Goal: Information Seeking & Learning: Learn about a topic

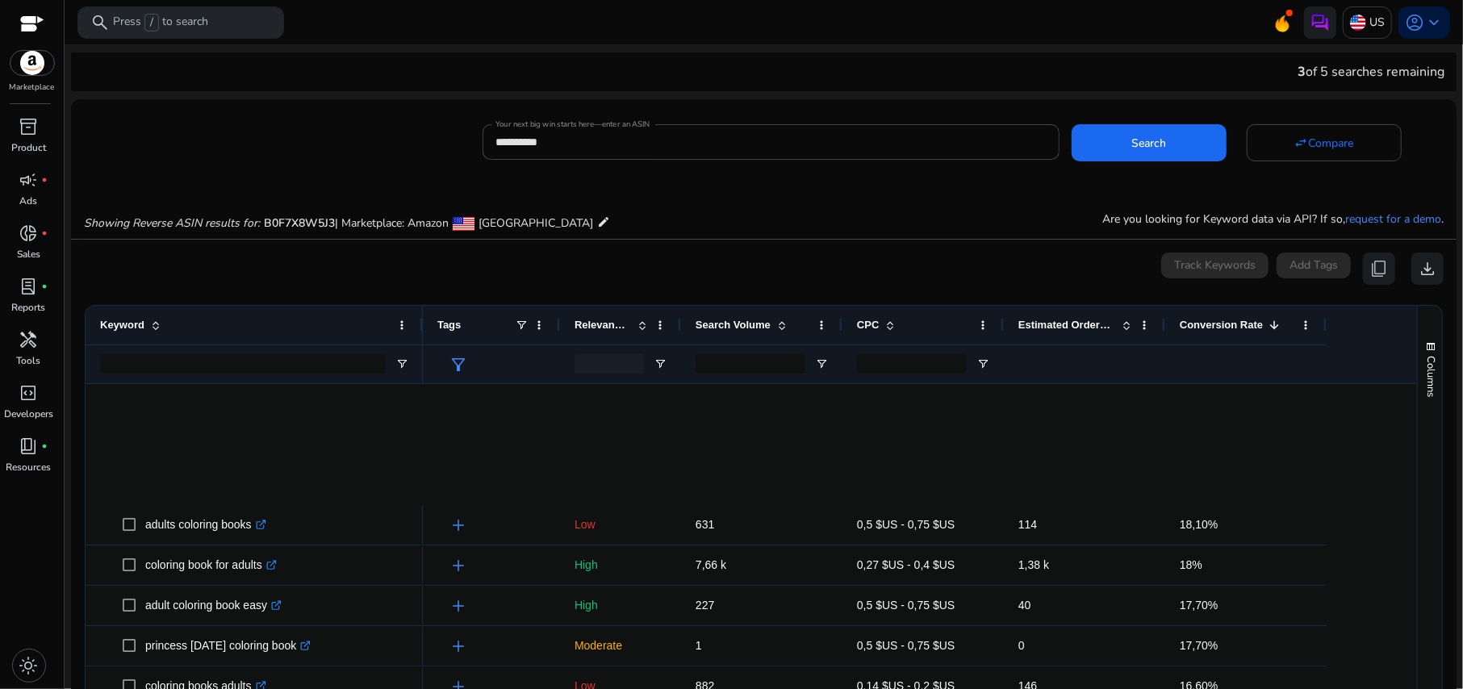
scroll to position [537, 0]
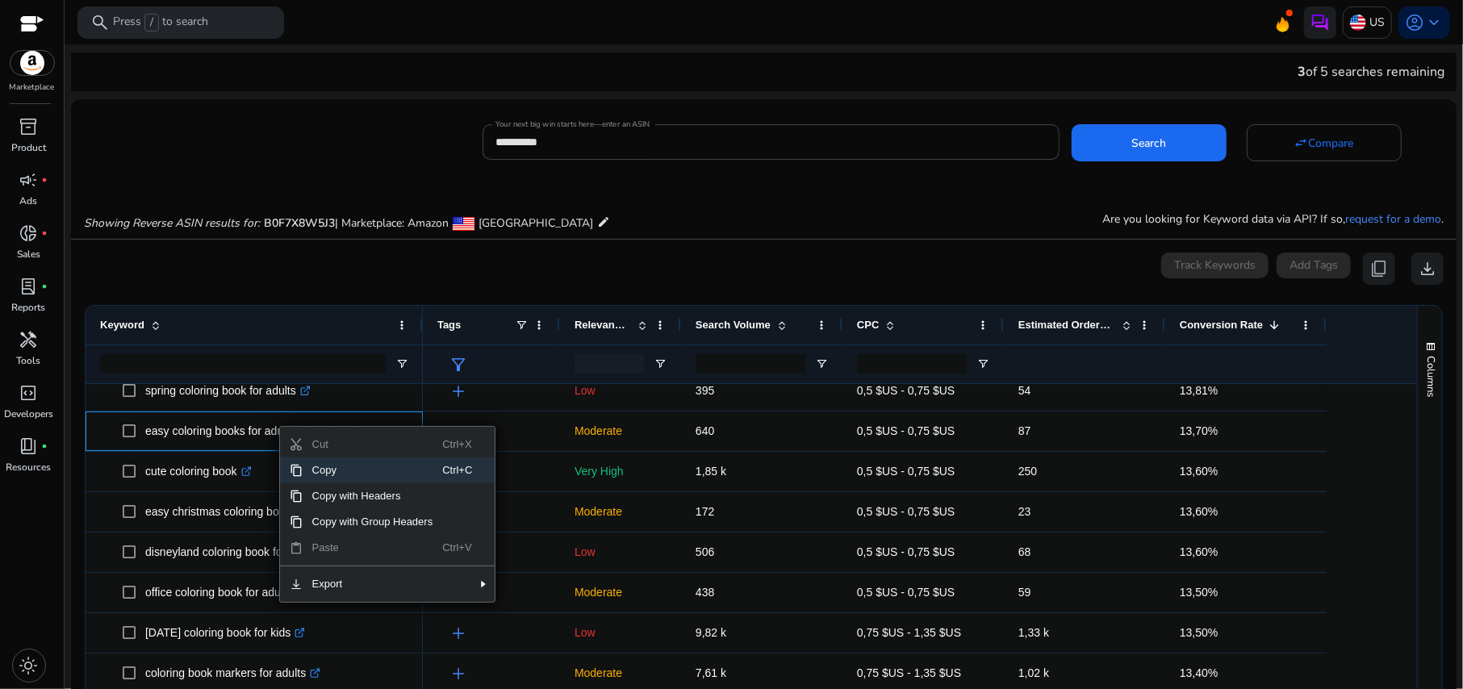
click at [317, 462] on span "Copy" at bounding box center [373, 471] width 140 height 26
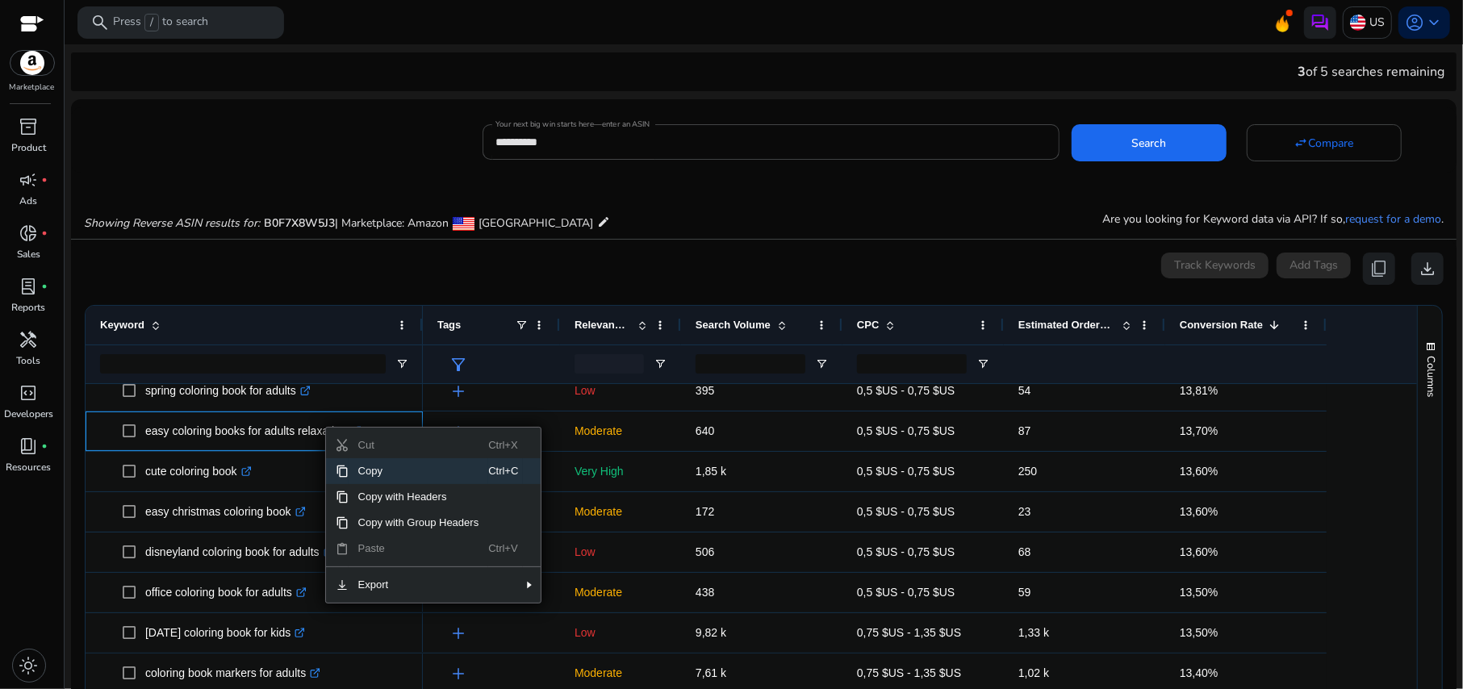
click at [378, 472] on span "Copy" at bounding box center [419, 471] width 140 height 26
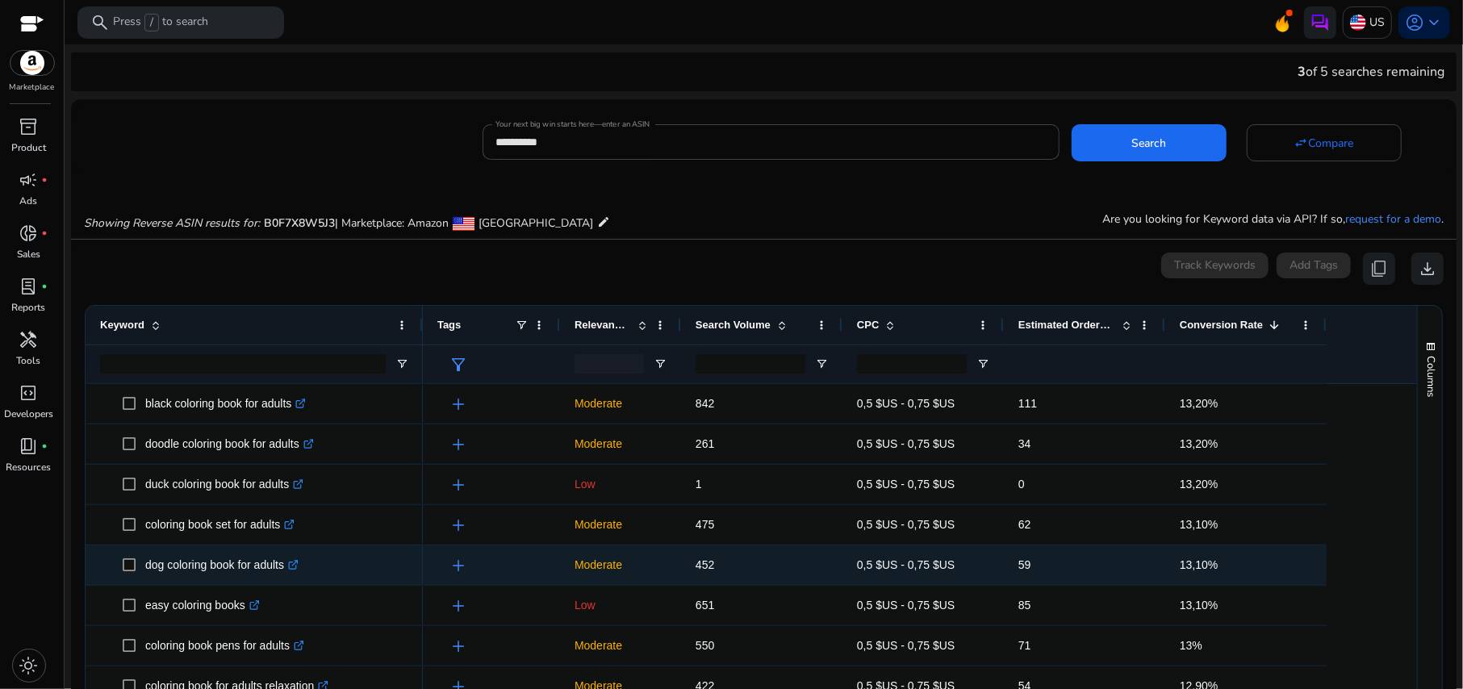
scroll to position [1076, 0]
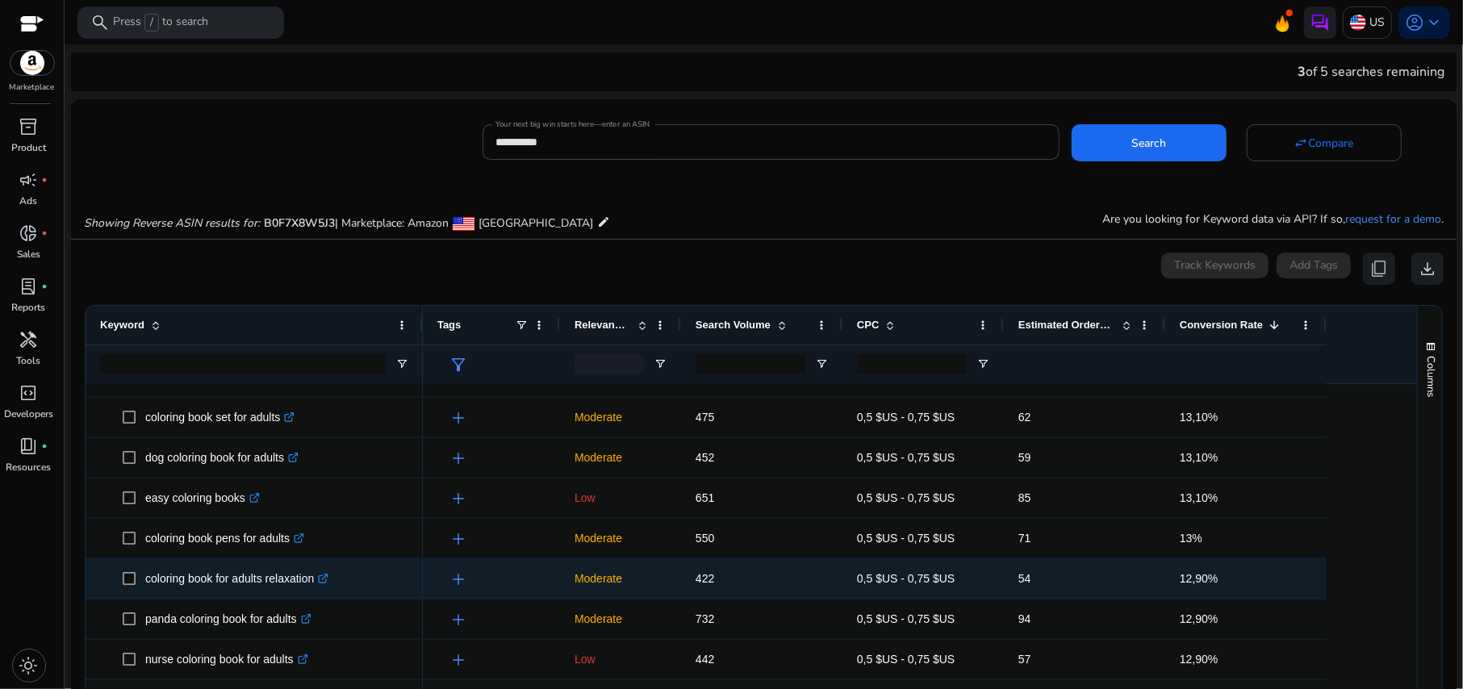
click at [249, 575] on p "coloring book for adults relaxation .st0{fill:#2c8af8}" at bounding box center [236, 578] width 183 height 33
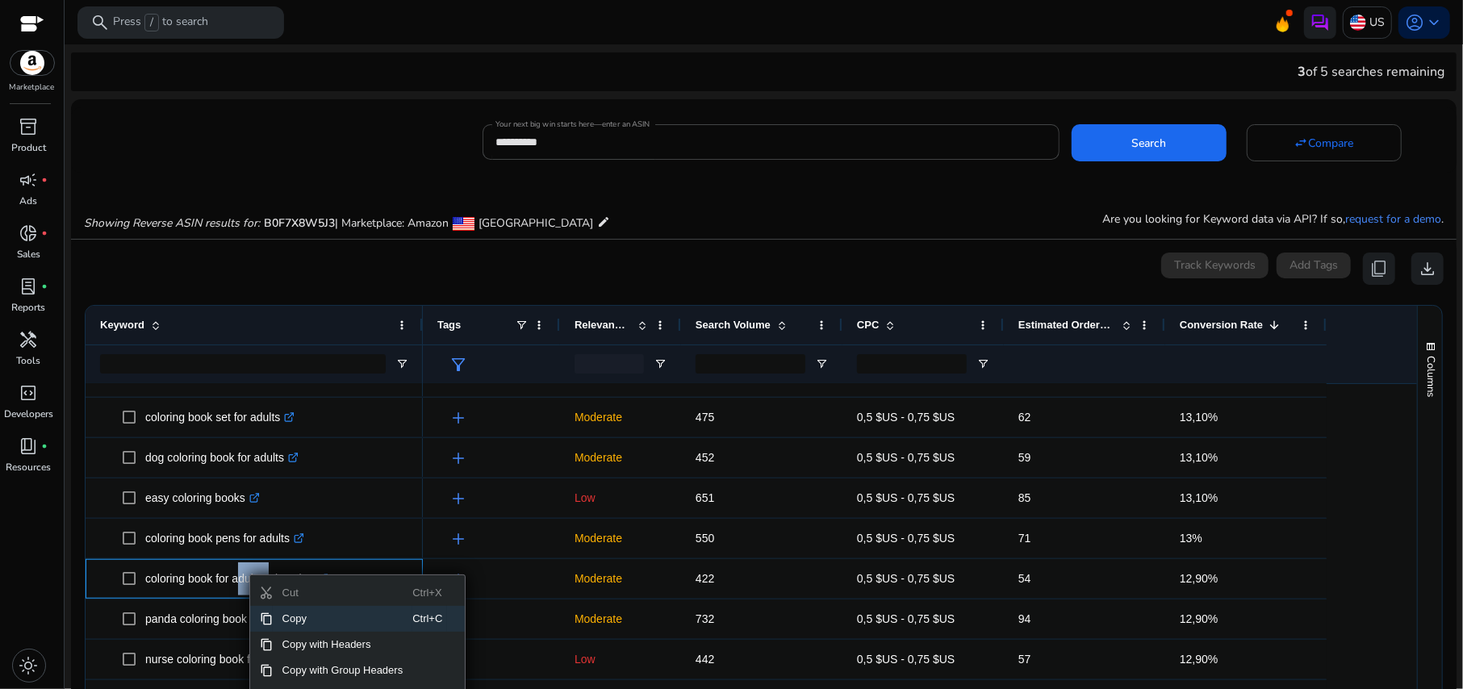
click at [314, 614] on span "Copy" at bounding box center [343, 619] width 140 height 26
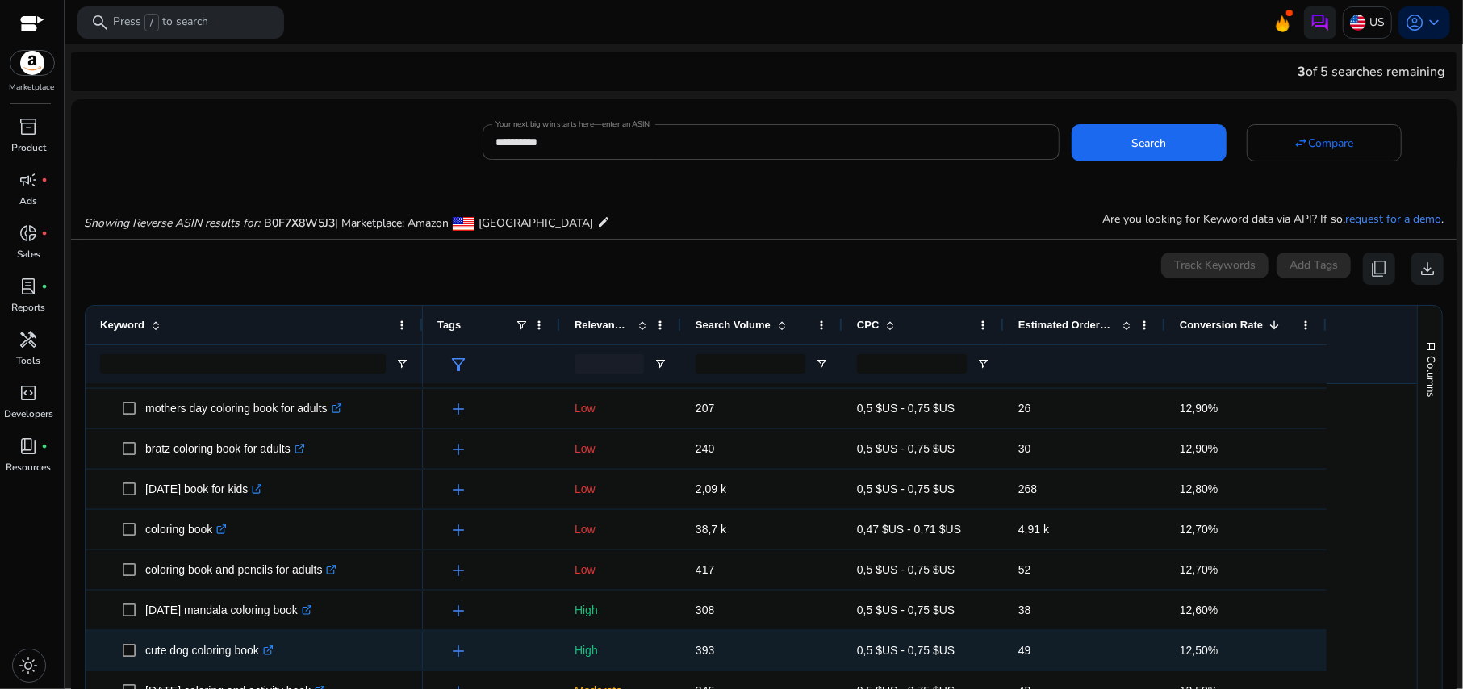
scroll to position [1398, 0]
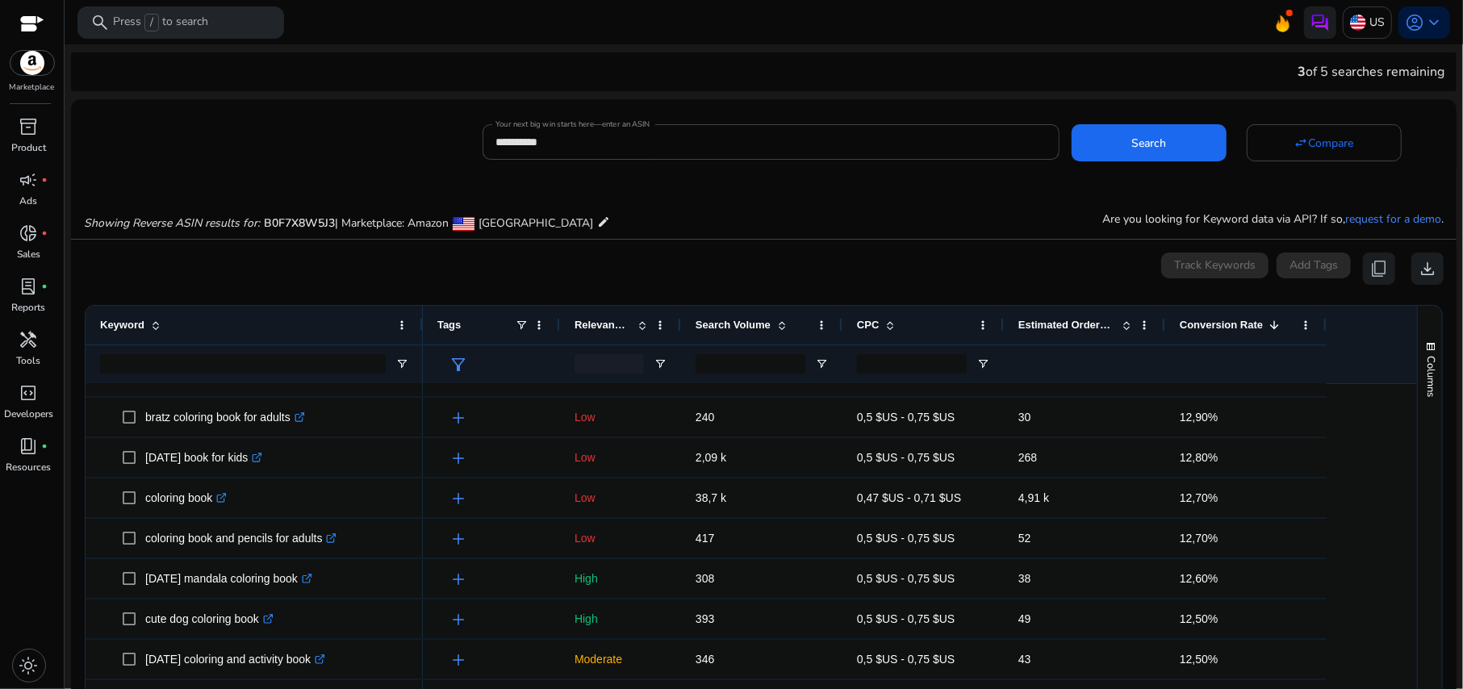
click at [584, 327] on span "Relevance Score" at bounding box center [603, 325] width 56 height 12
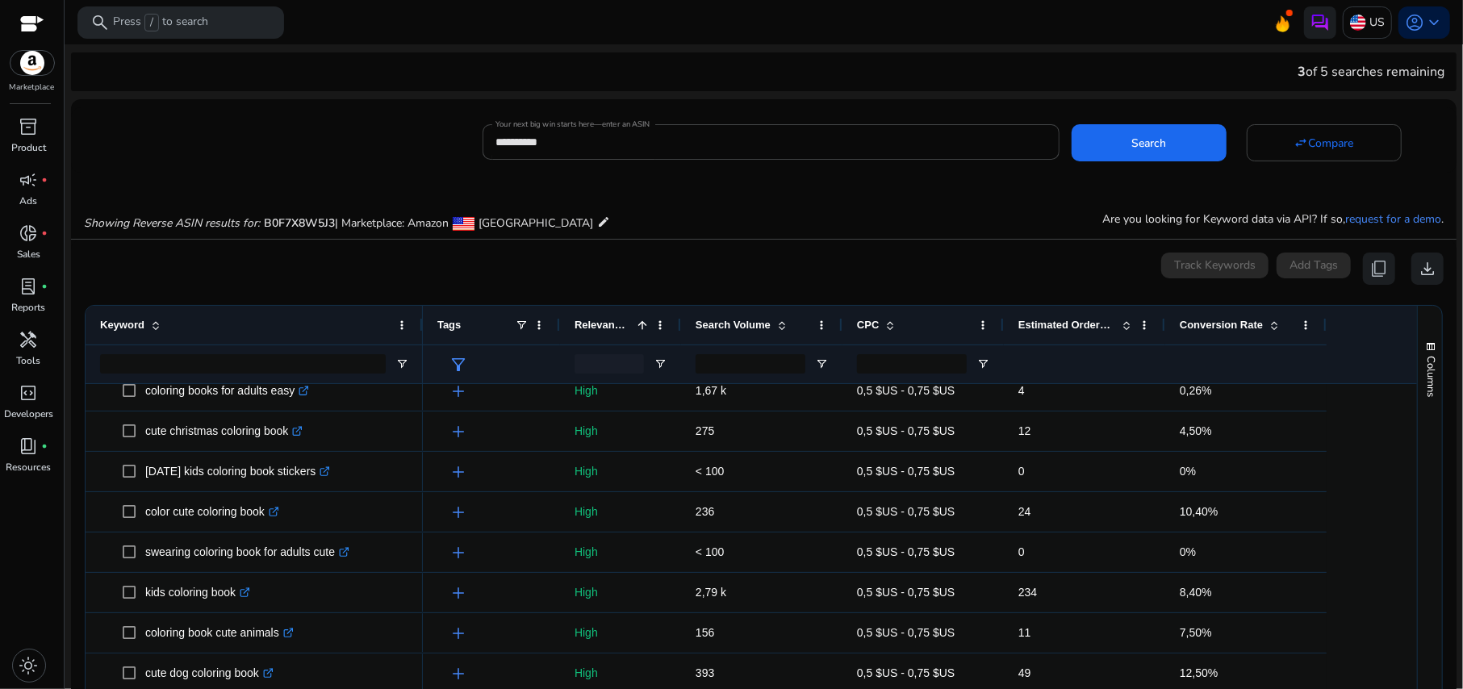
scroll to position [0, 0]
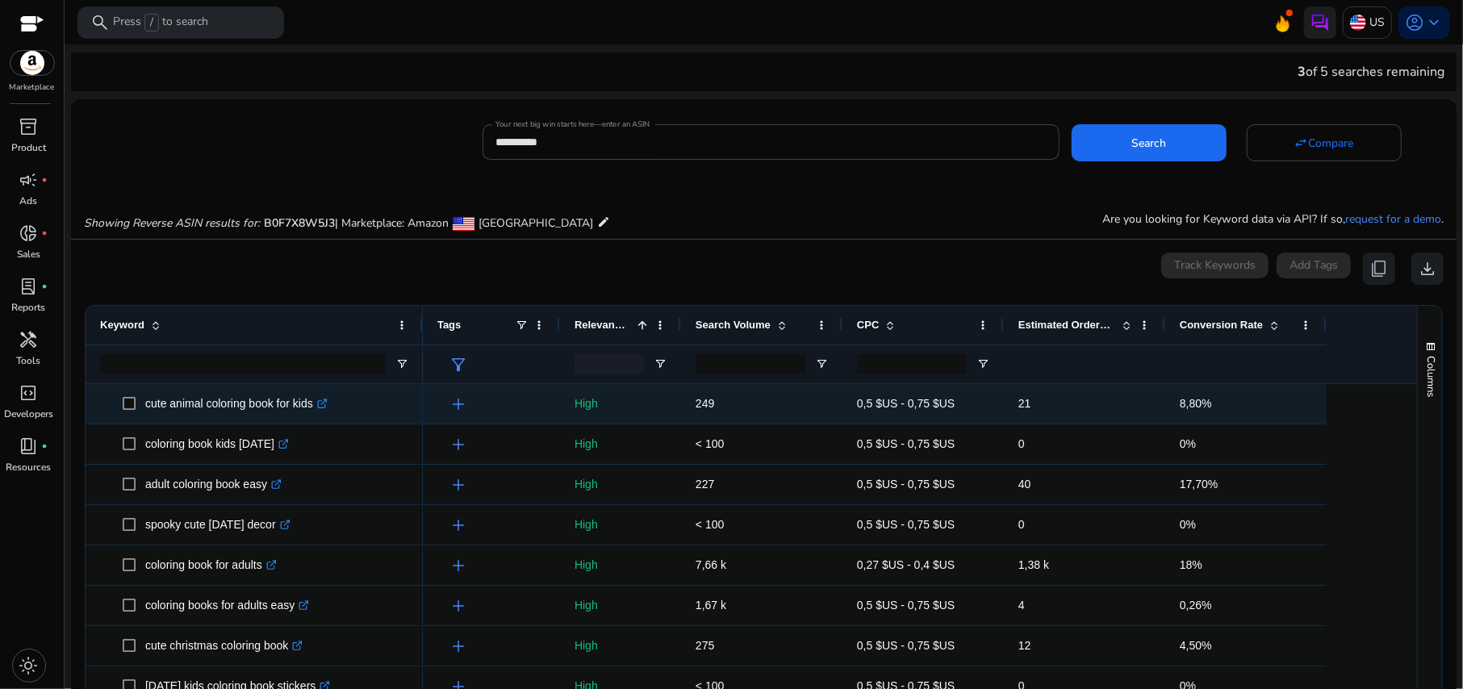
click at [211, 401] on p "cute animal coloring book for kids .st0{fill:#2c8af8}" at bounding box center [236, 403] width 182 height 33
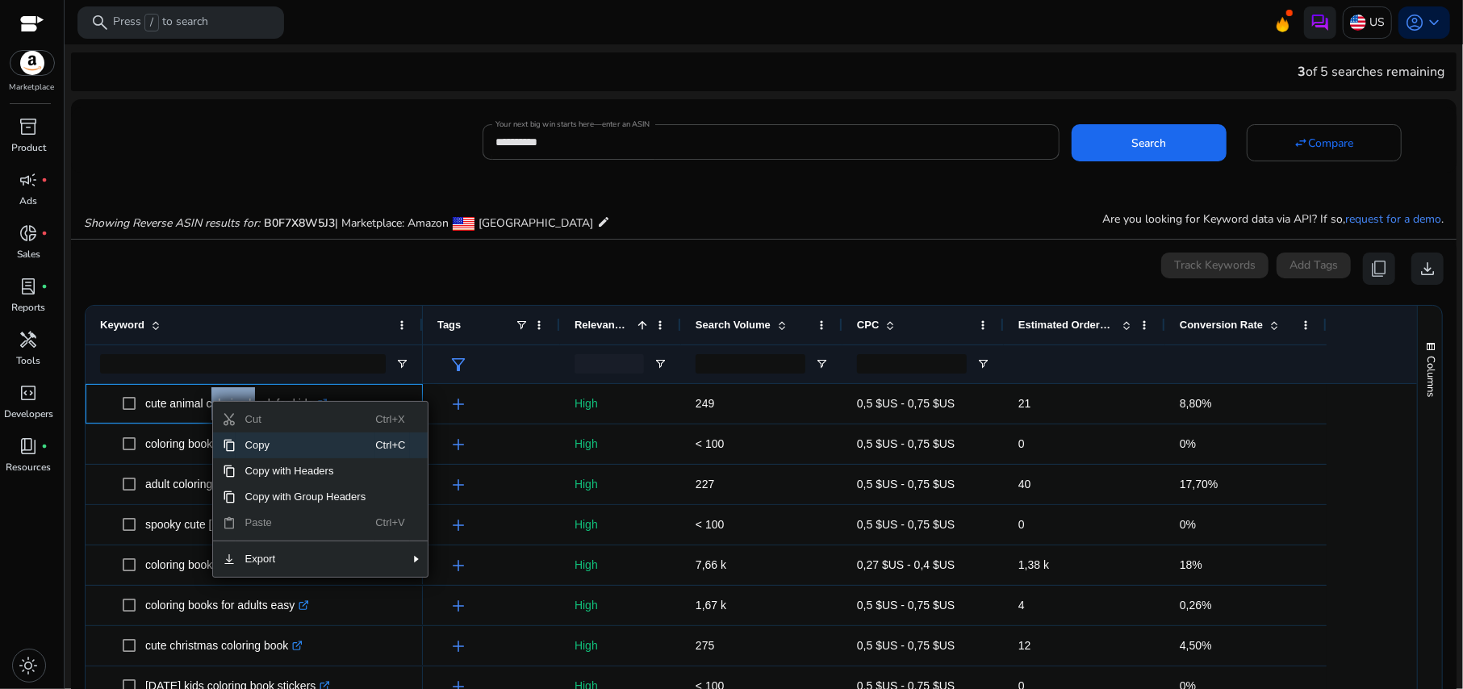
click at [256, 445] on span "Copy" at bounding box center [306, 445] width 140 height 26
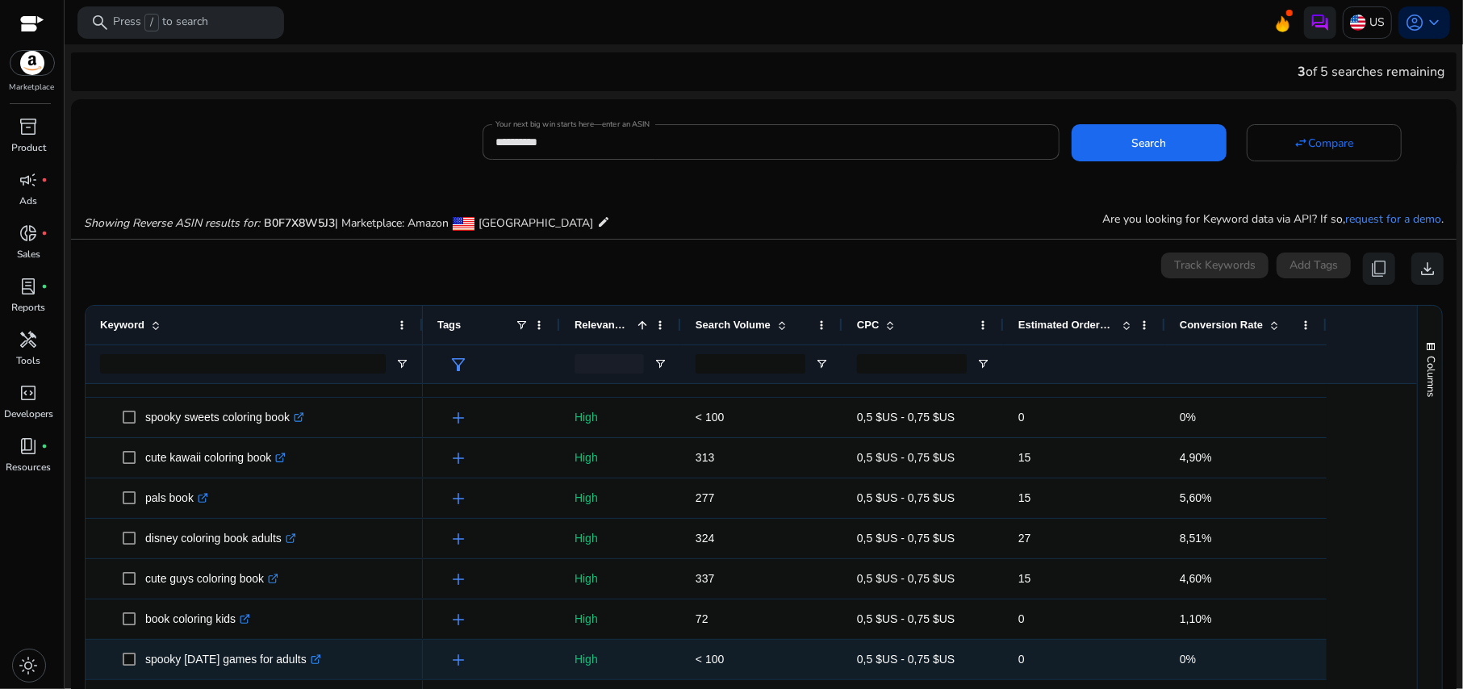
scroll to position [860, 0]
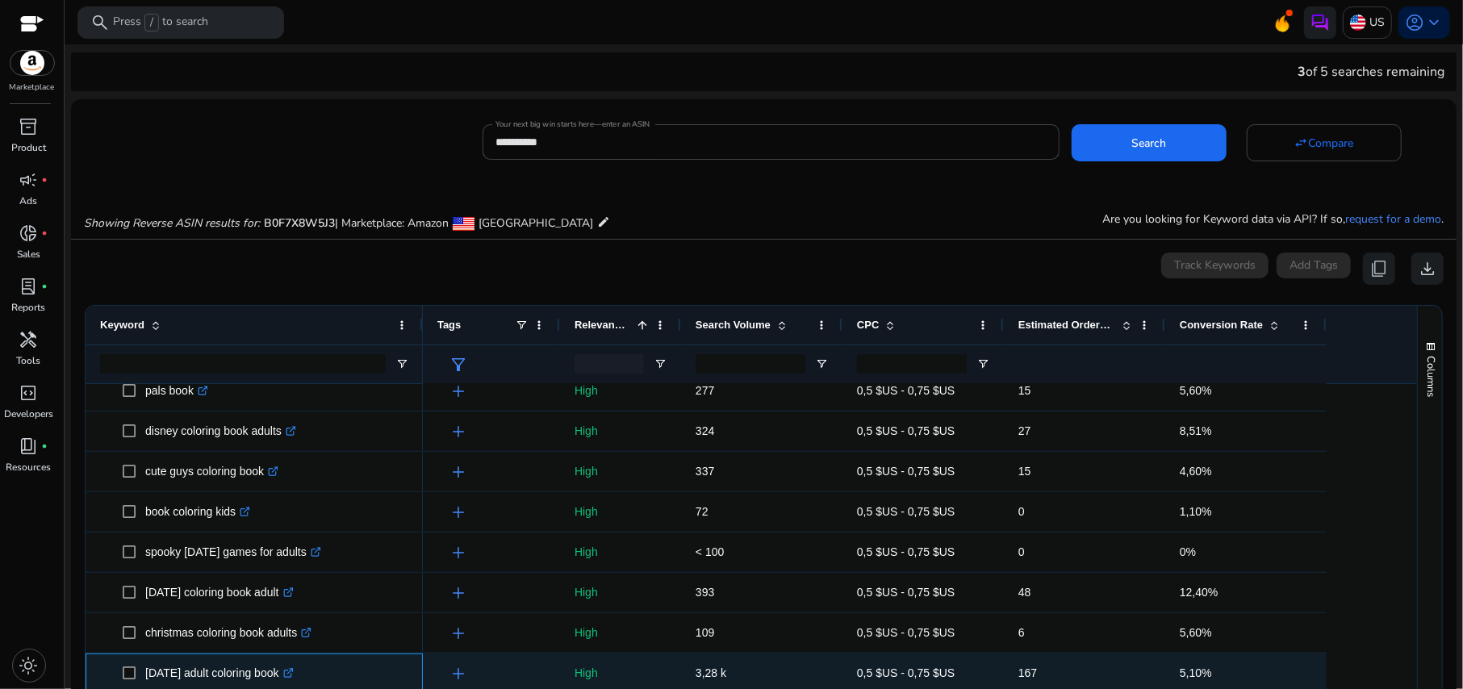
click at [221, 670] on p "halloween adult coloring book .st0{fill:#2c8af8}" at bounding box center [219, 673] width 148 height 33
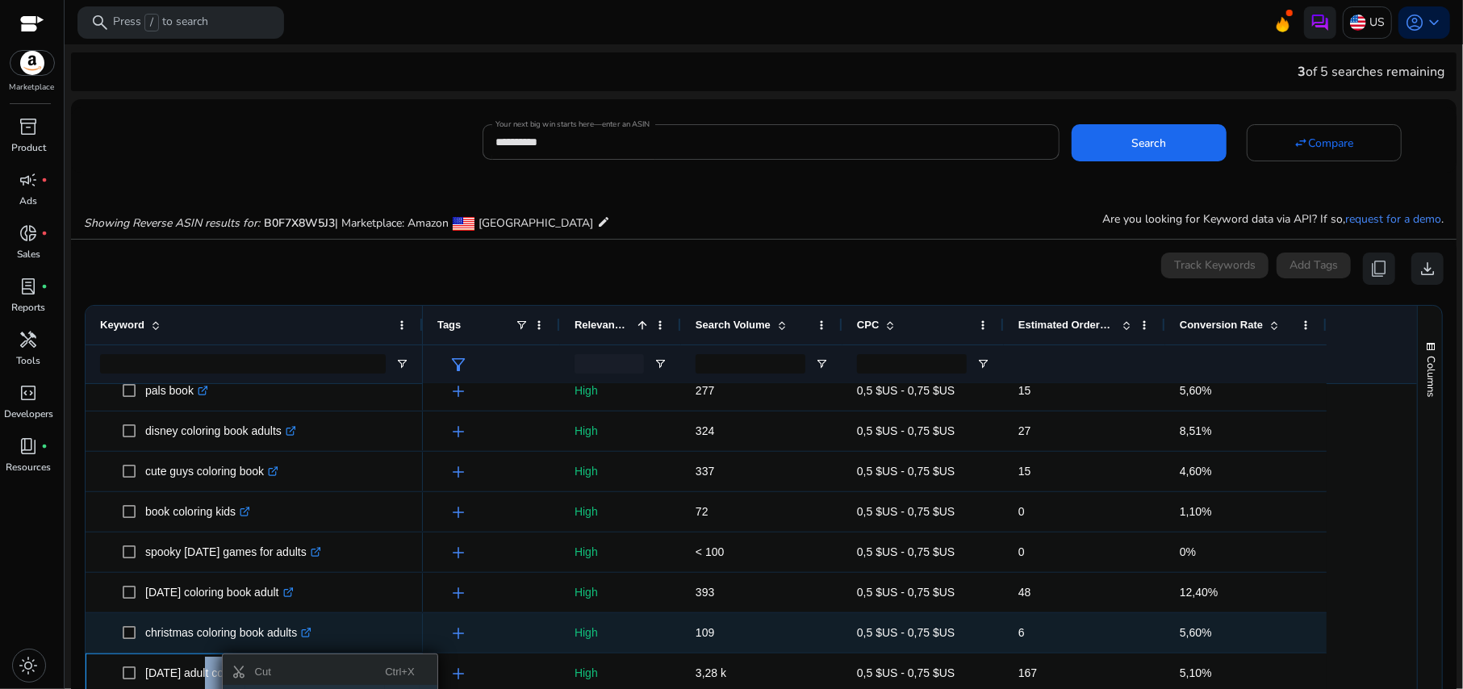
scroll to position [1076, 0]
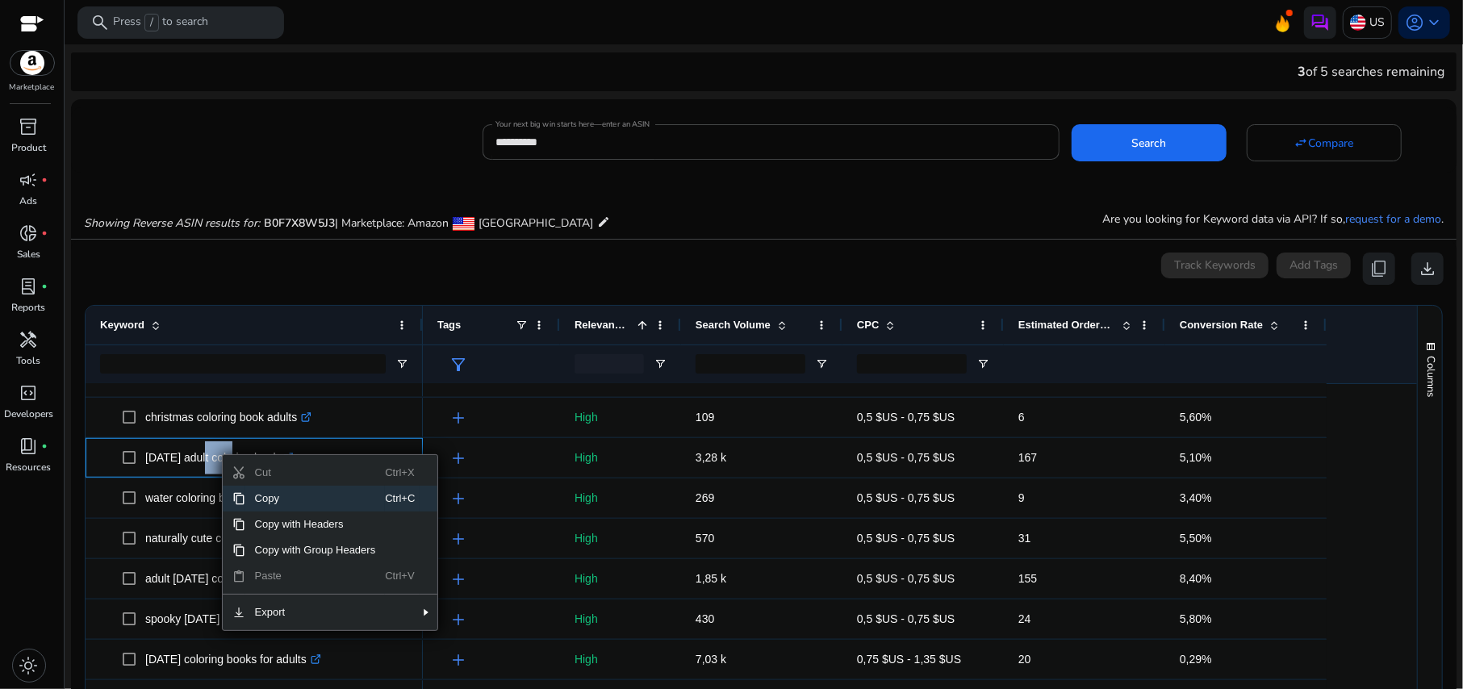
click at [297, 491] on span "Copy" at bounding box center [315, 499] width 140 height 26
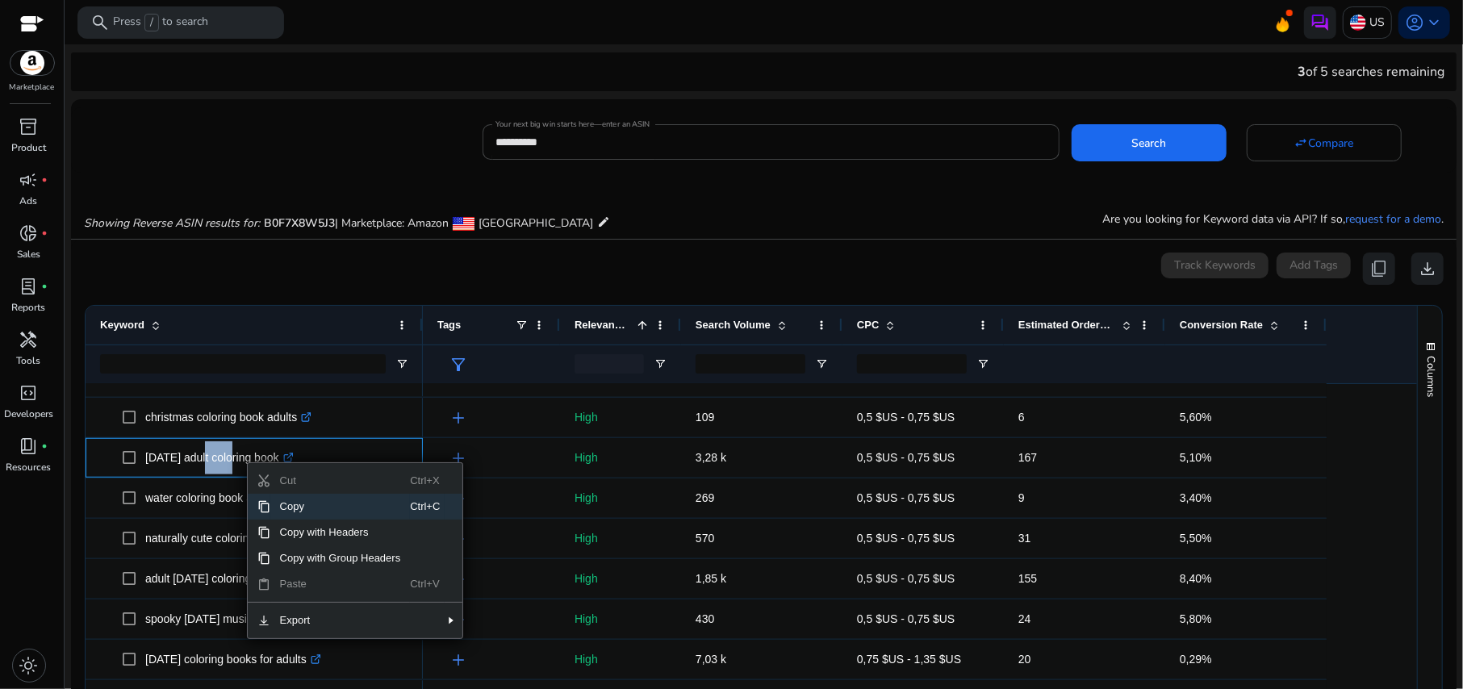
click at [288, 514] on span "Copy" at bounding box center [340, 507] width 140 height 26
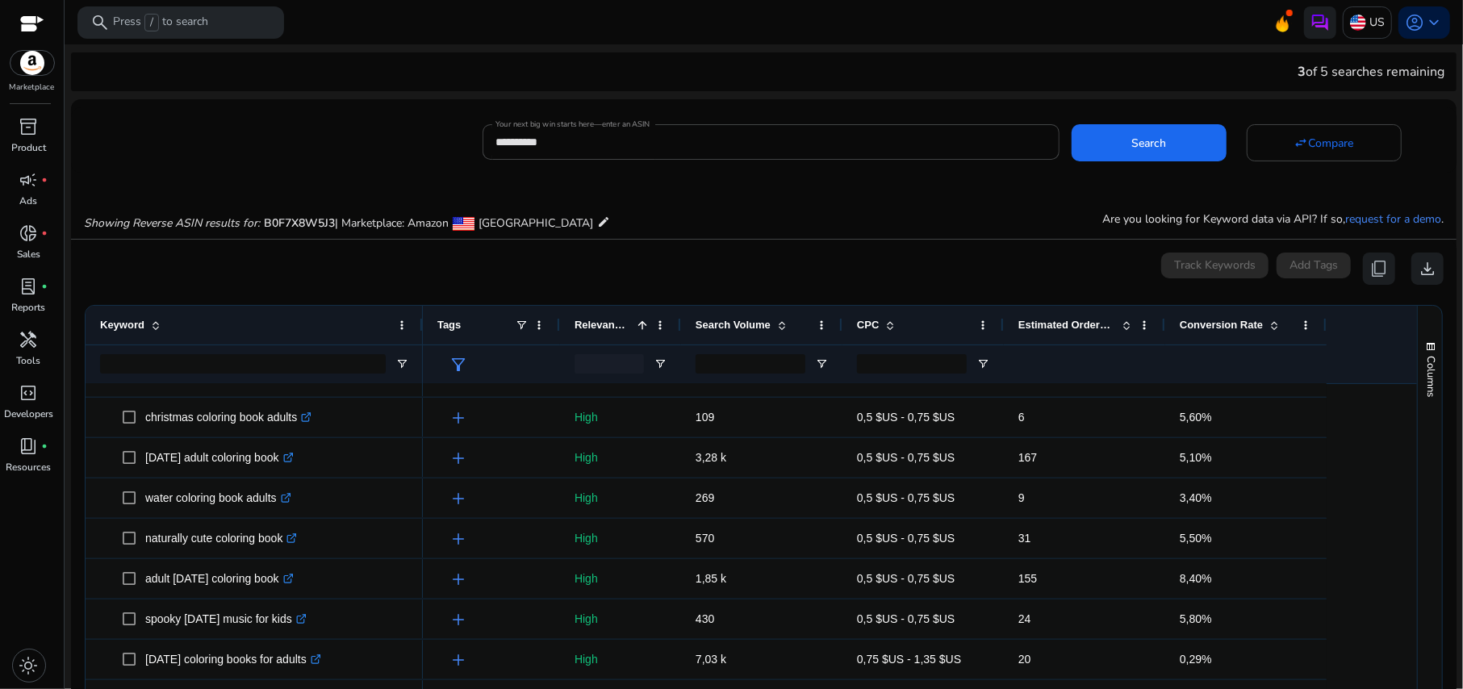
click at [76, 504] on ag-grid-angular "Press SPACE to select this row. Drag here to set row groups Drag here to set co…" at bounding box center [764, 581] width 1384 height 568
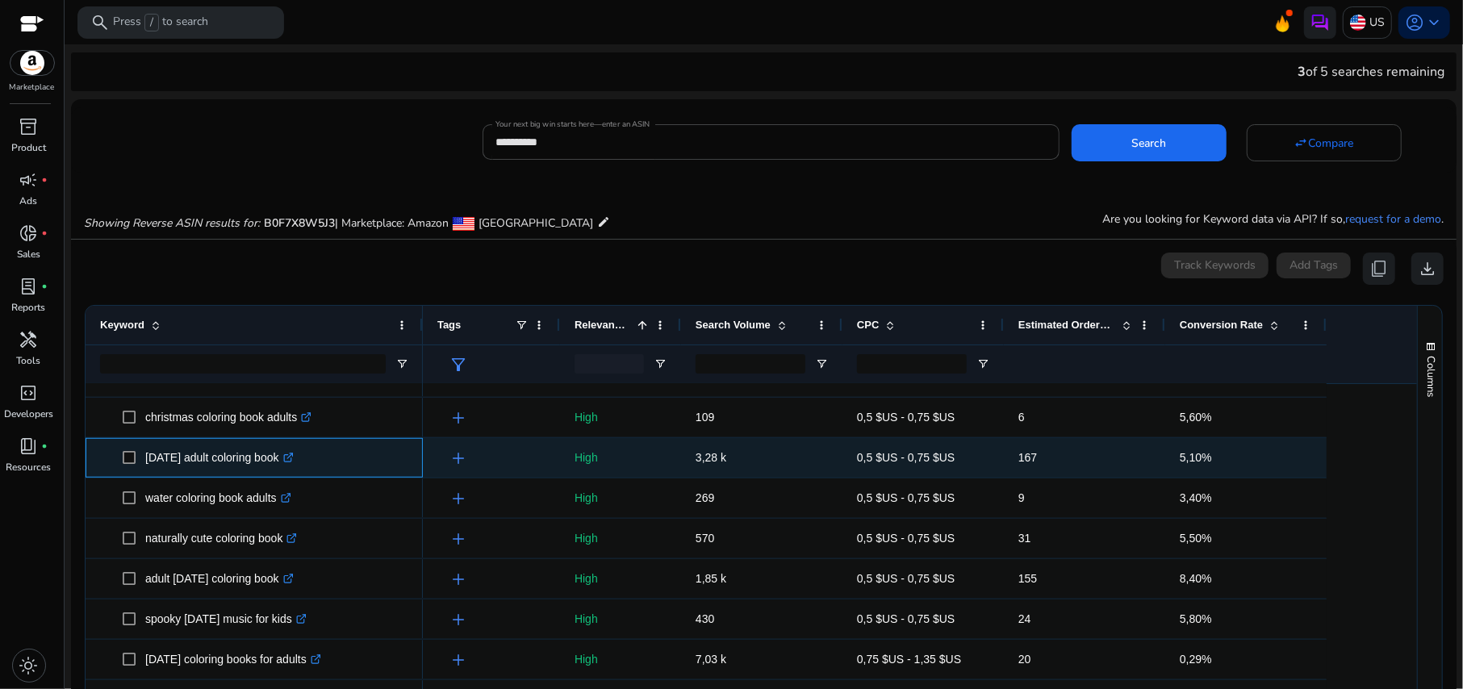
click at [136, 455] on span "halloween adult coloring book .st0{fill:#2c8af8}" at bounding box center [266, 457] width 286 height 33
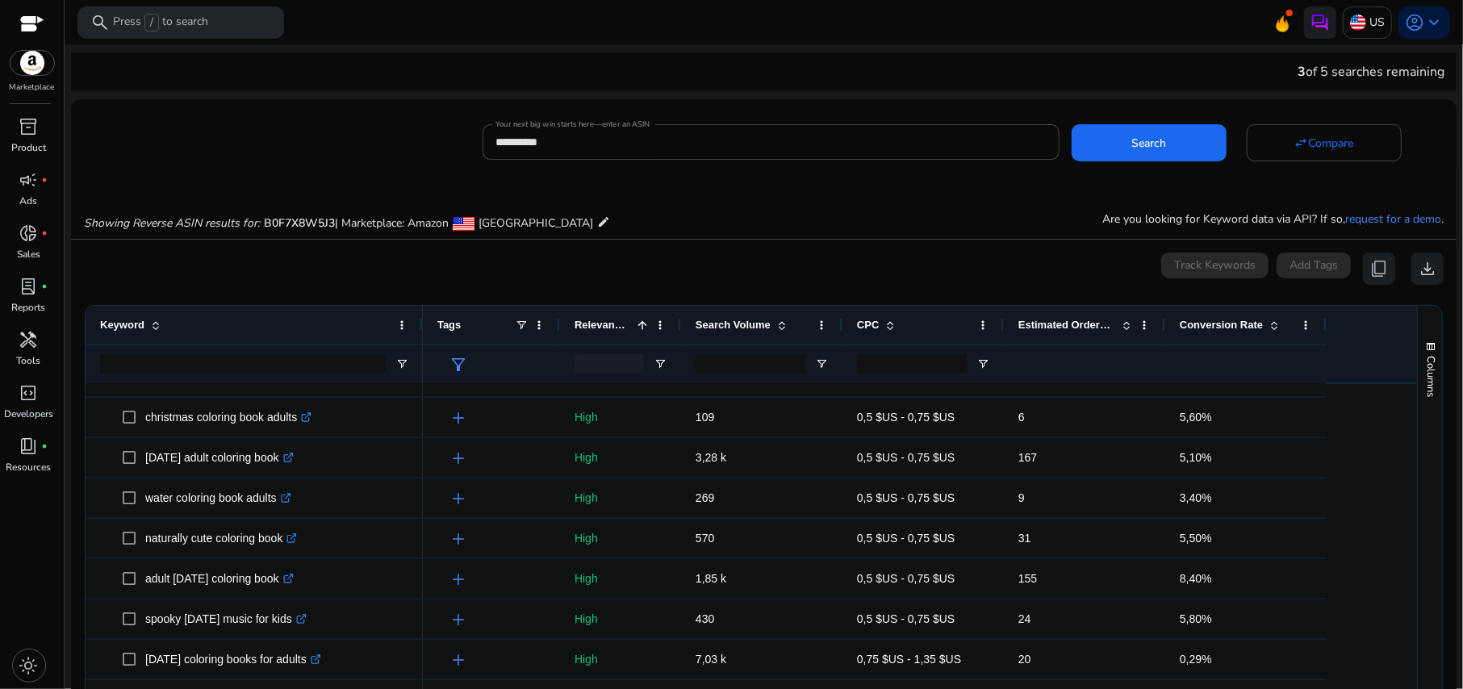
click at [69, 478] on mat-sidenav-content "**********" at bounding box center [764, 344] width 1398 height 689
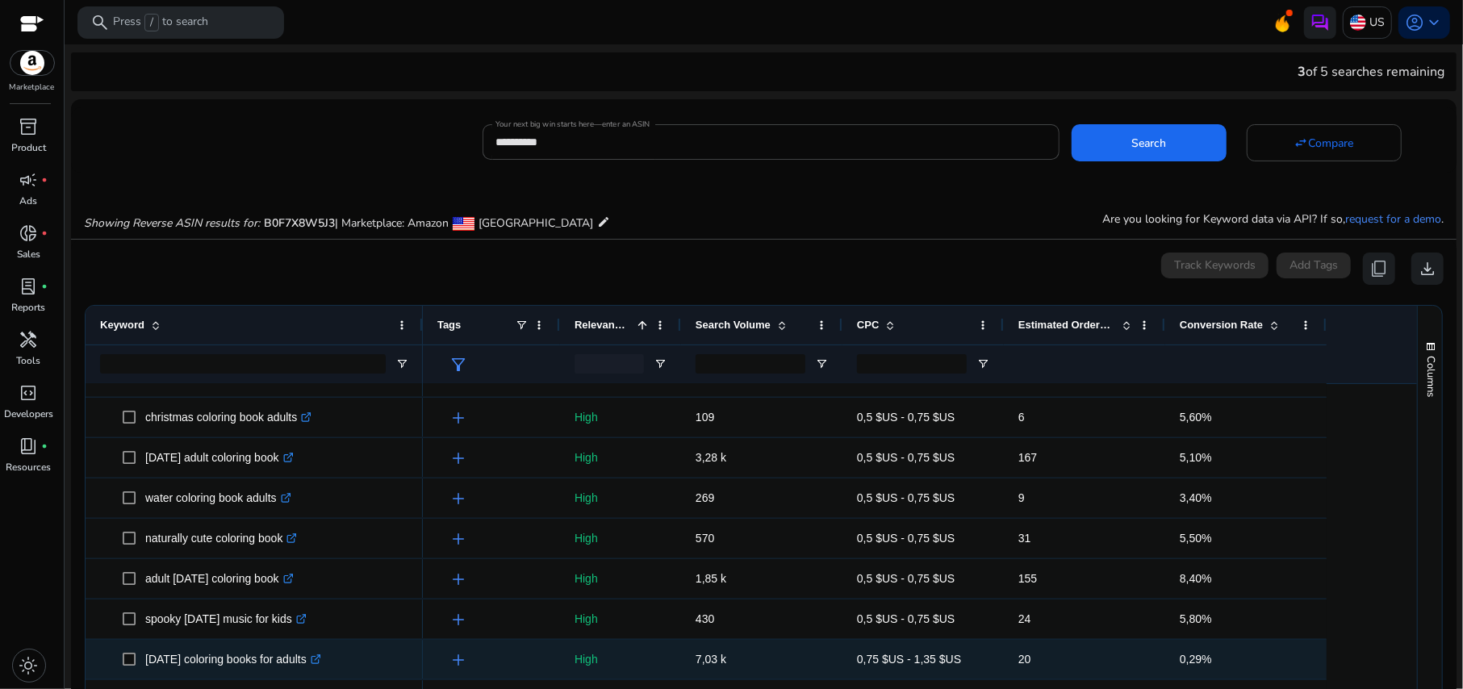
click at [224, 656] on p "halloween coloring books for adults .st0{fill:#2c8af8}" at bounding box center [233, 659] width 176 height 33
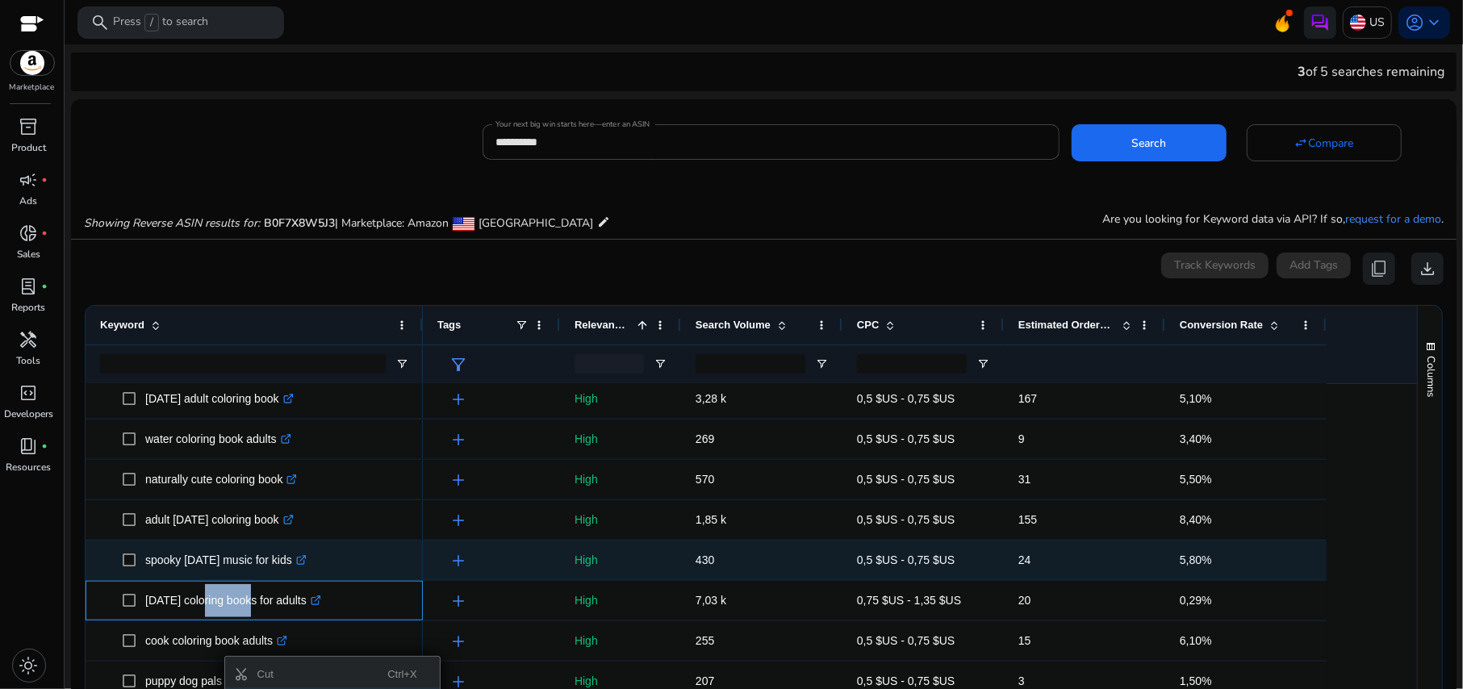
scroll to position [1183, 0]
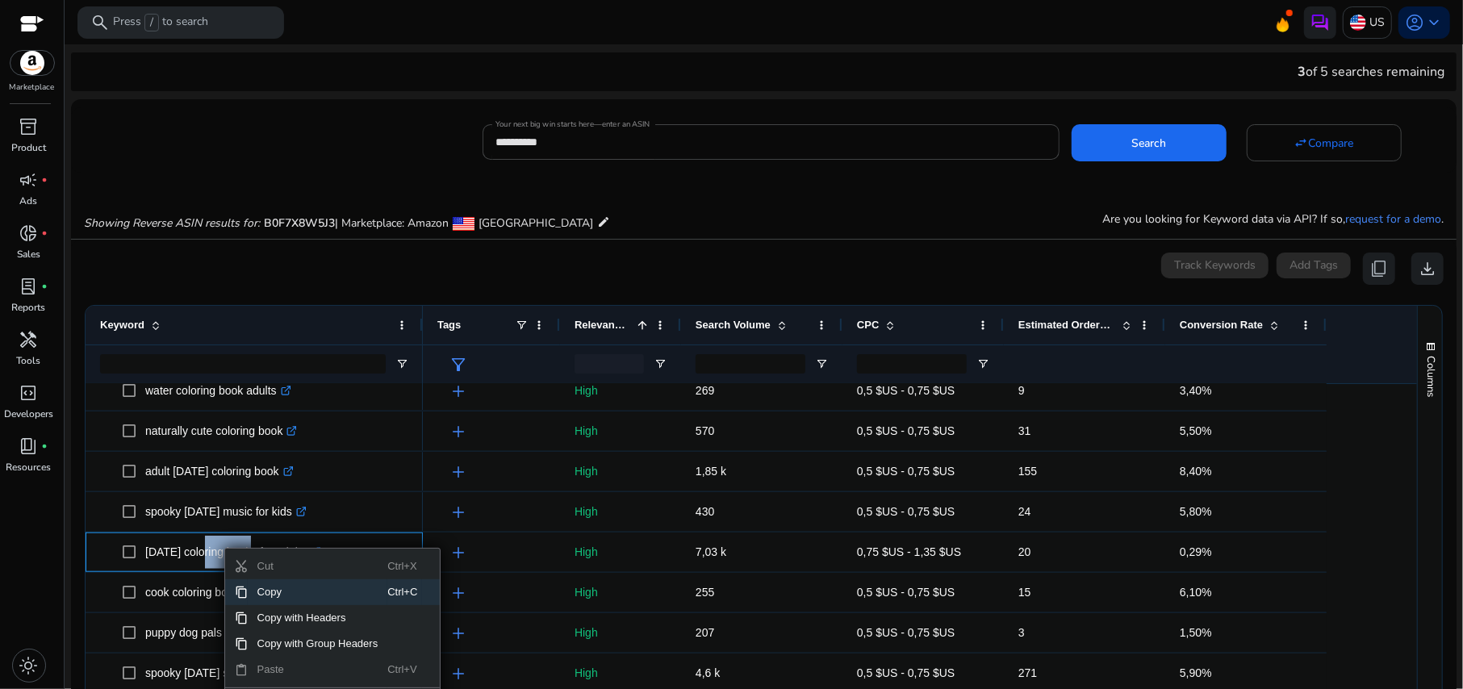
click at [307, 600] on span "Copy" at bounding box center [318, 592] width 140 height 26
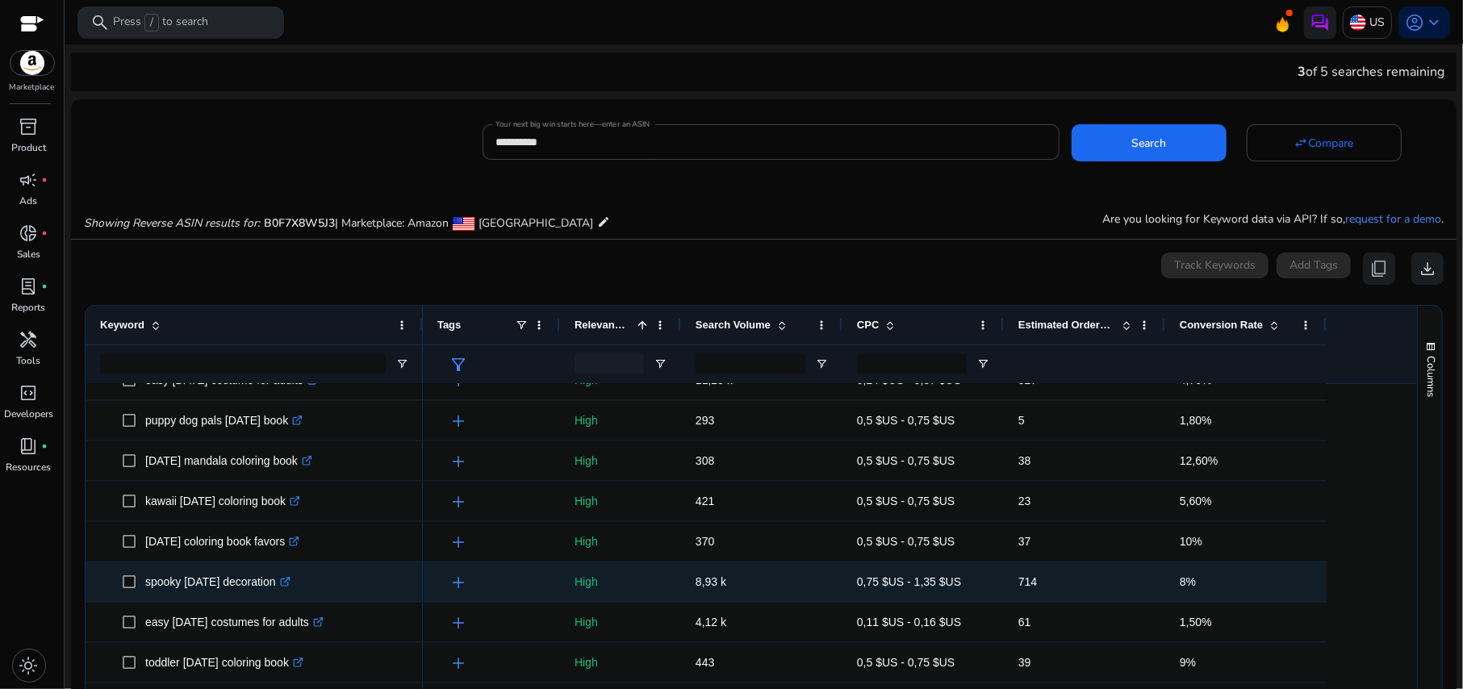
scroll to position [1585, 0]
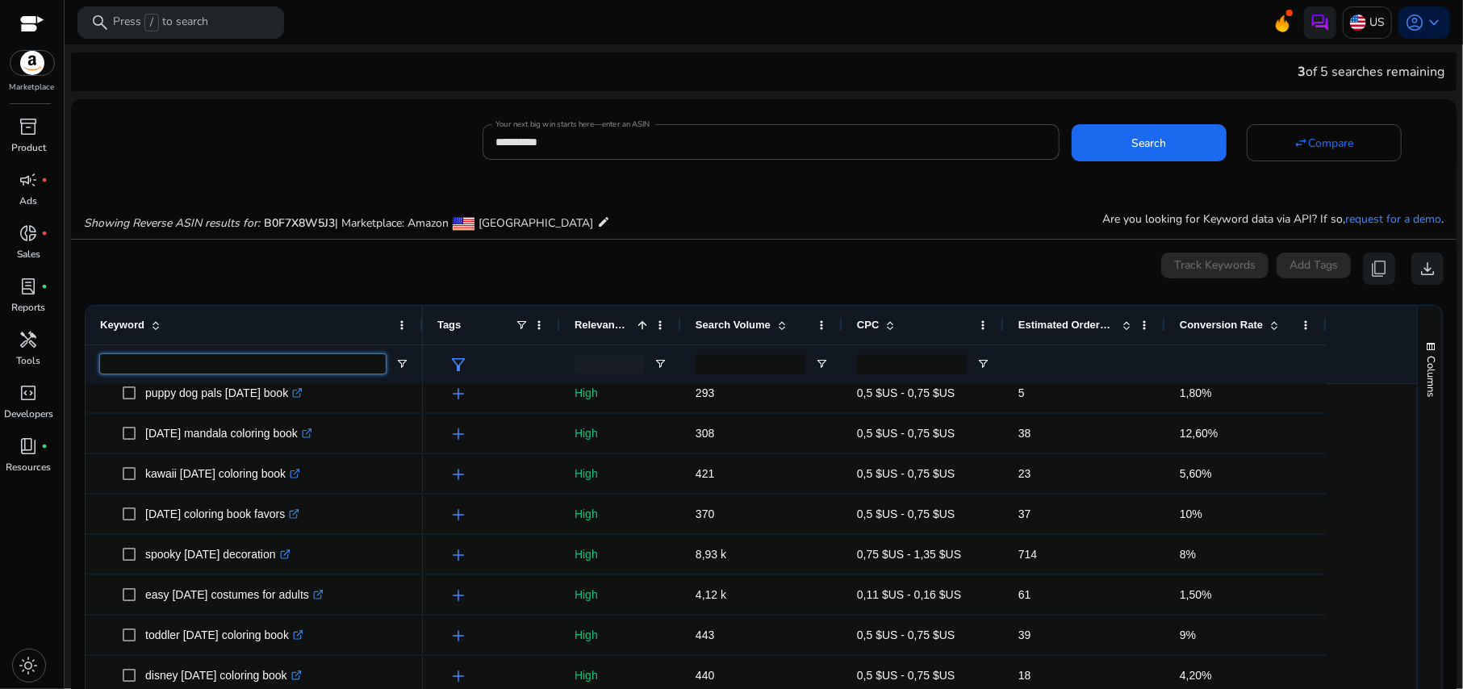
click at [232, 363] on input "Keyword Filter Input" at bounding box center [243, 363] width 286 height 19
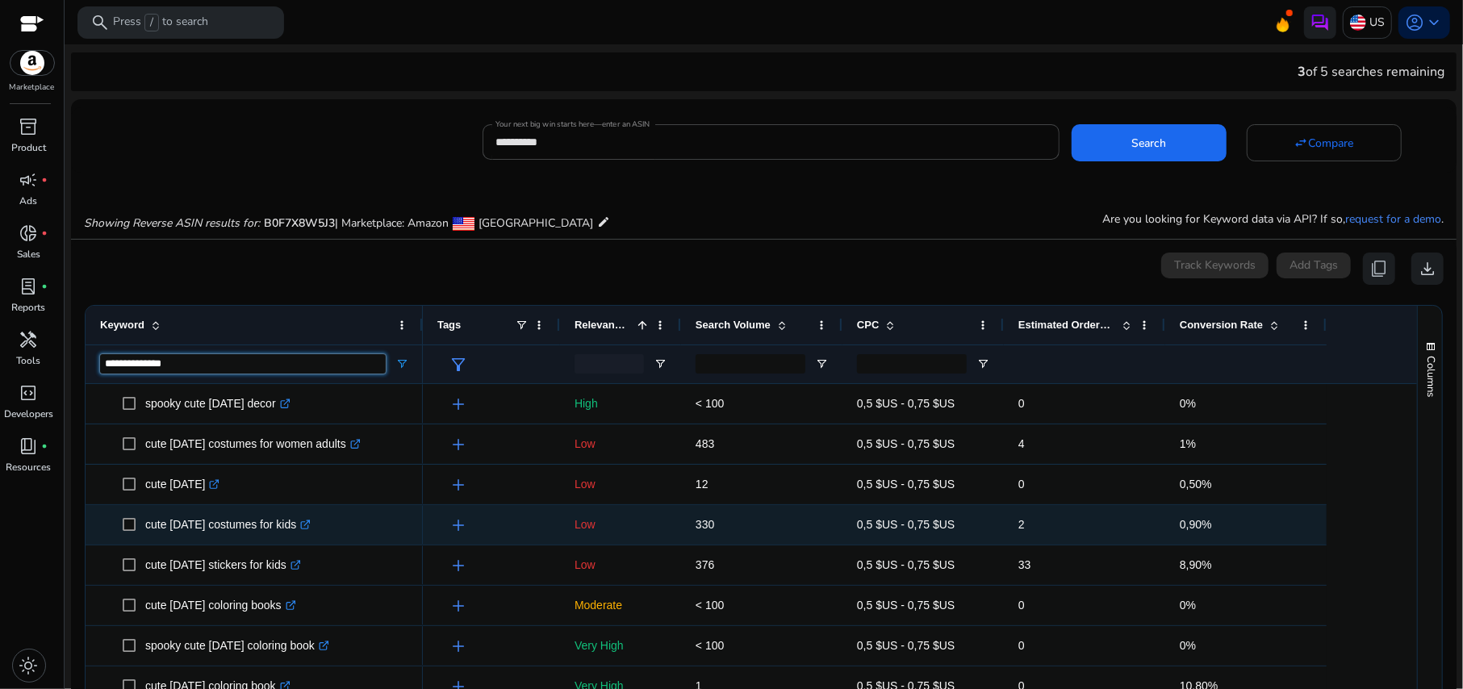
scroll to position [107, 0]
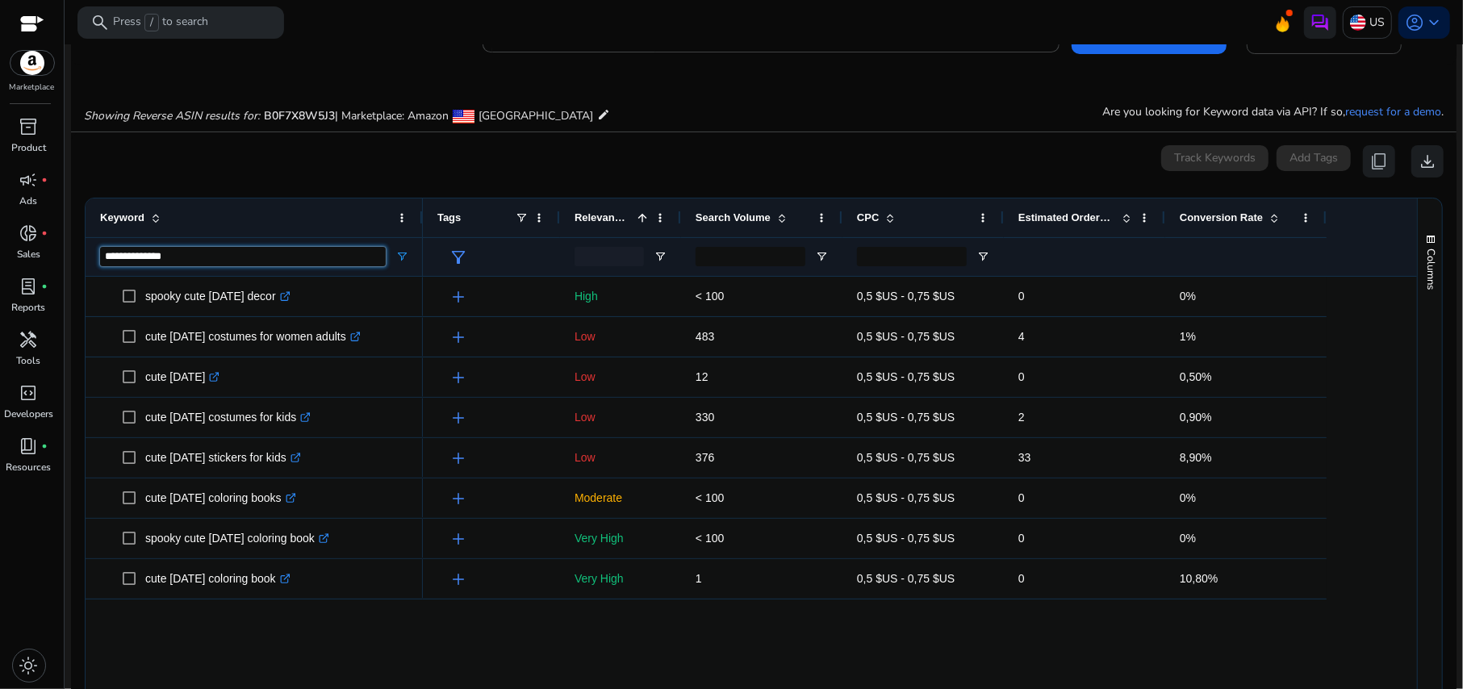
click at [176, 255] on input "**********" at bounding box center [243, 256] width 286 height 19
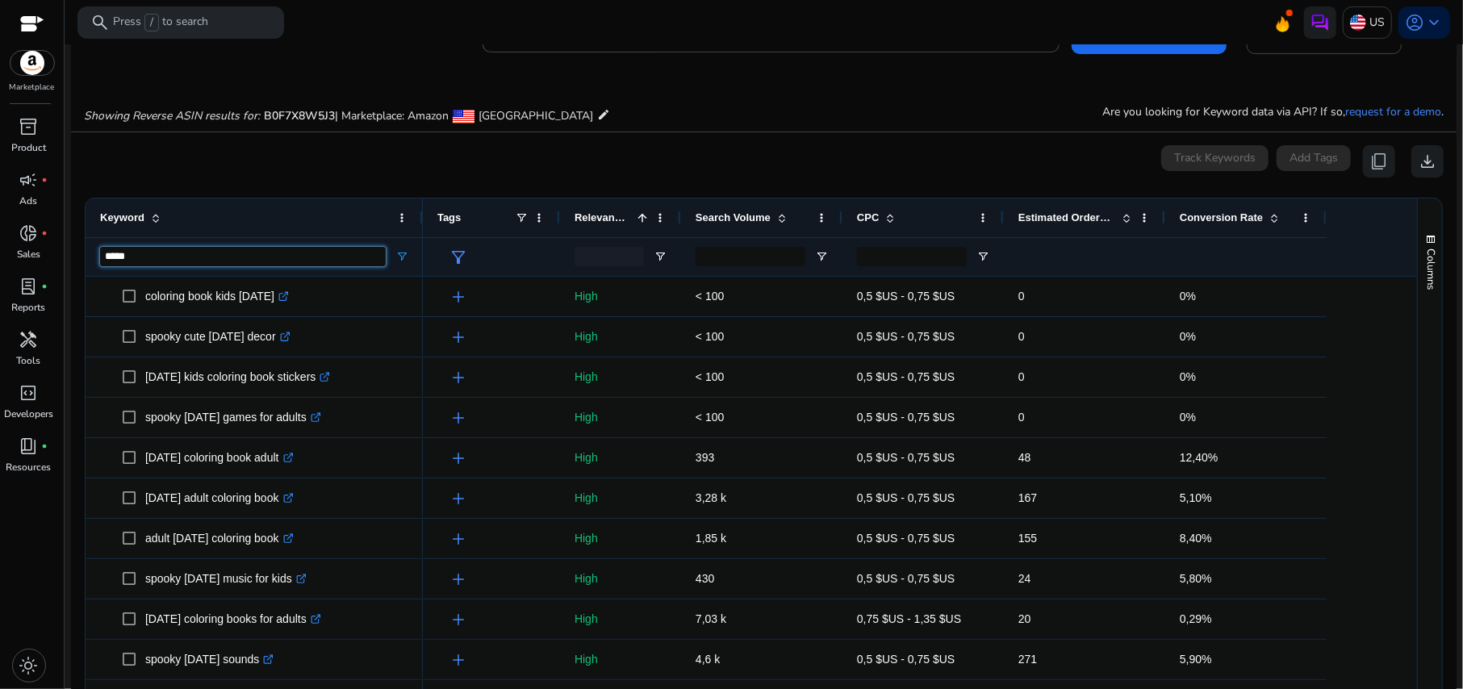
type input "*****"
click at [708, 214] on span "Search Volume" at bounding box center [733, 217] width 75 height 12
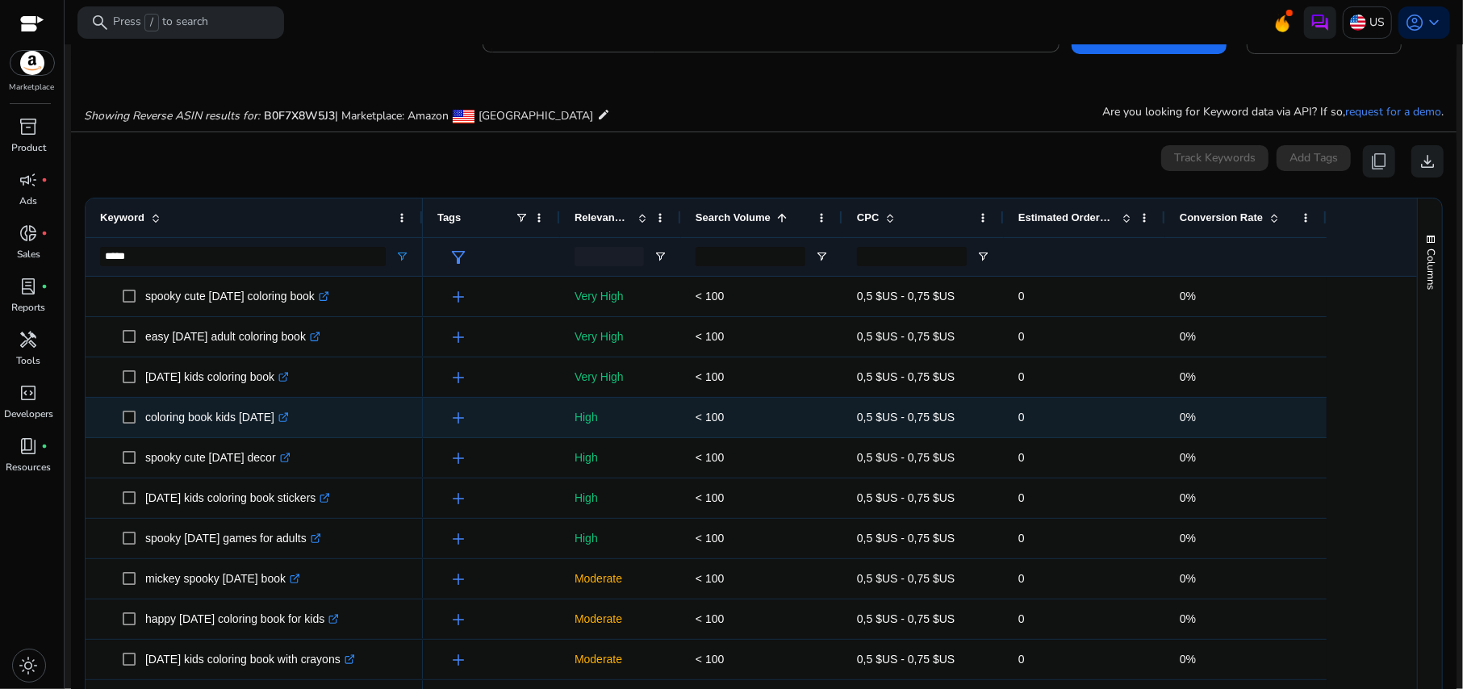
scroll to position [0, 0]
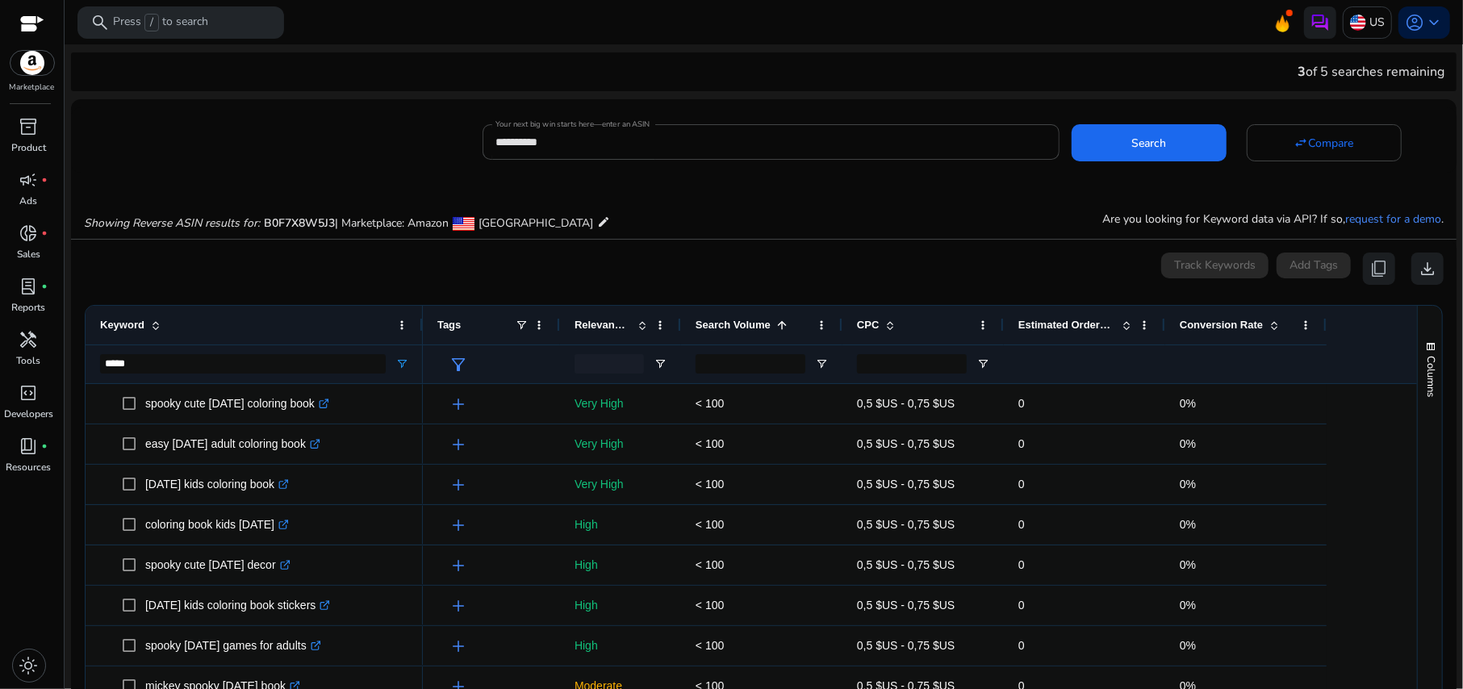
click at [721, 319] on span "Search Volume" at bounding box center [733, 325] width 75 height 12
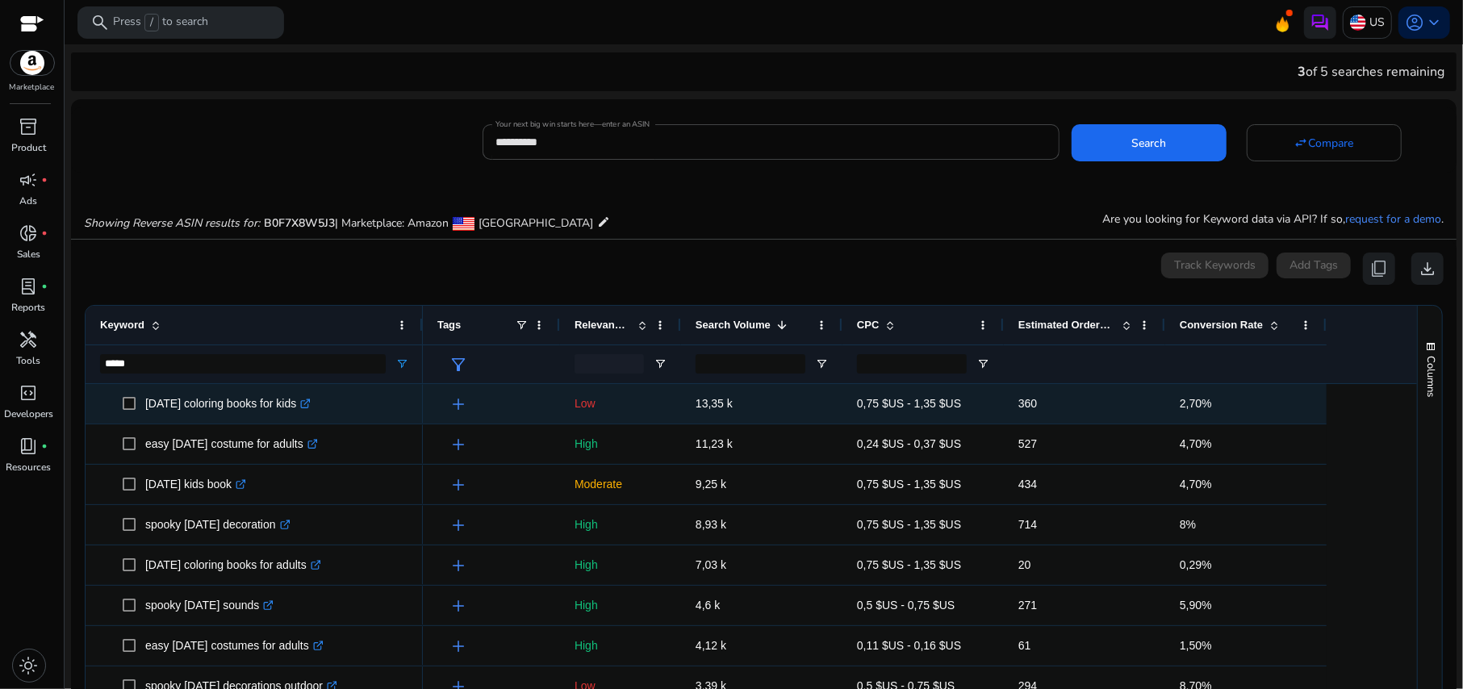
click at [253, 400] on p "halloween coloring books for kids .st0{fill:#2c8af8}" at bounding box center [227, 403] width 165 height 33
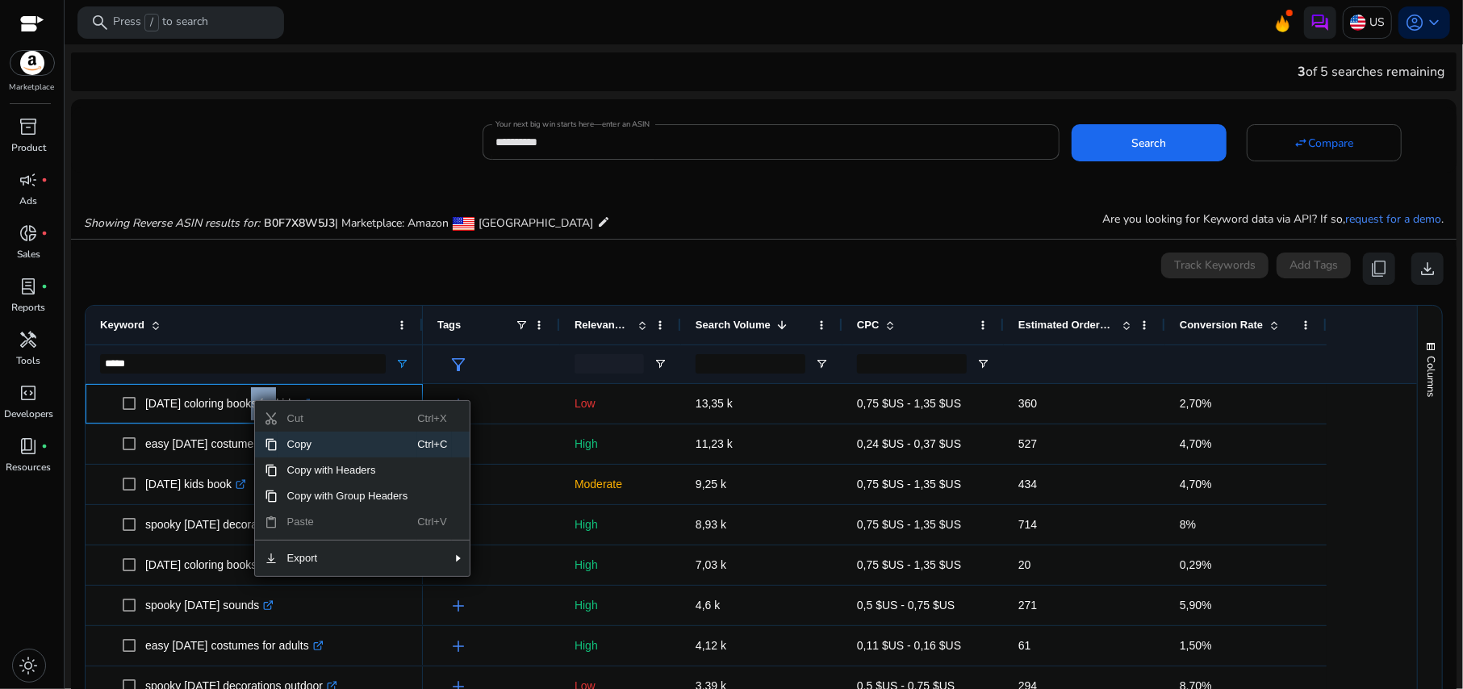
click at [328, 439] on span "Copy" at bounding box center [348, 445] width 140 height 26
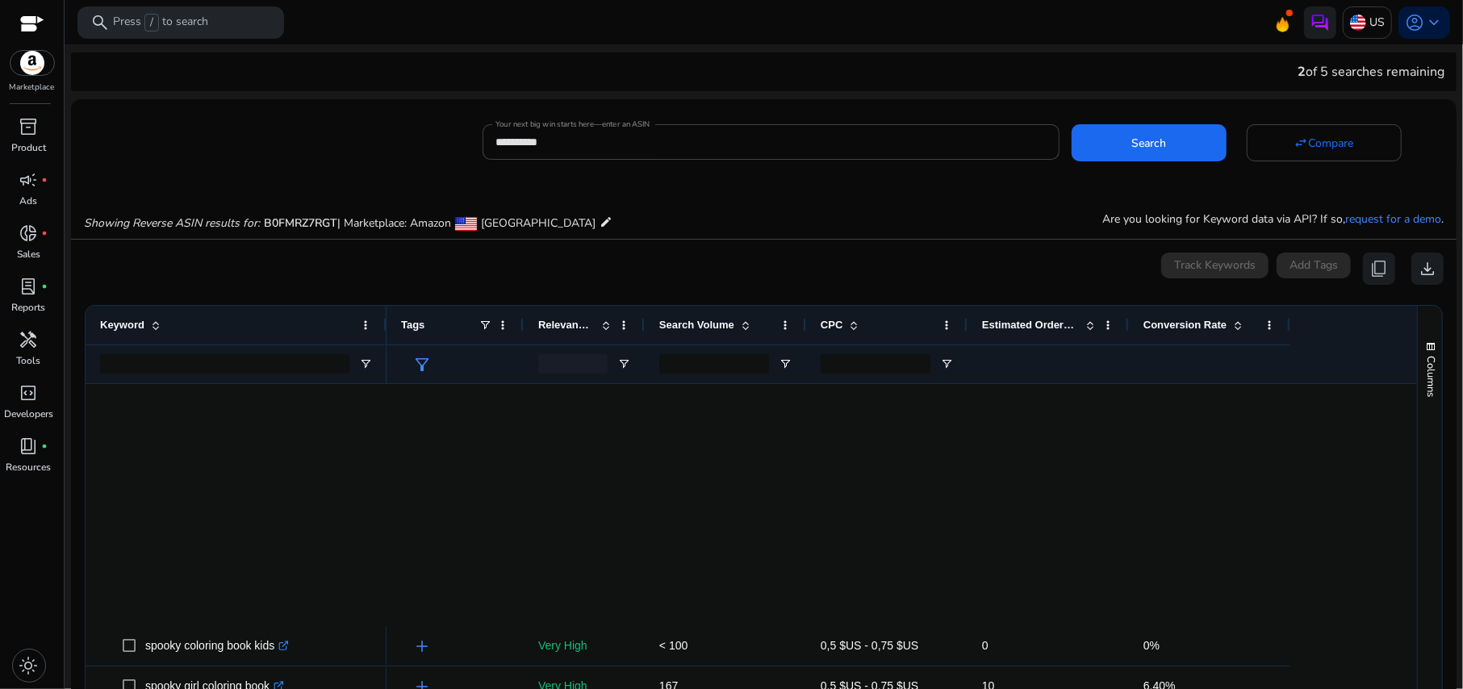
scroll to position [646, 0]
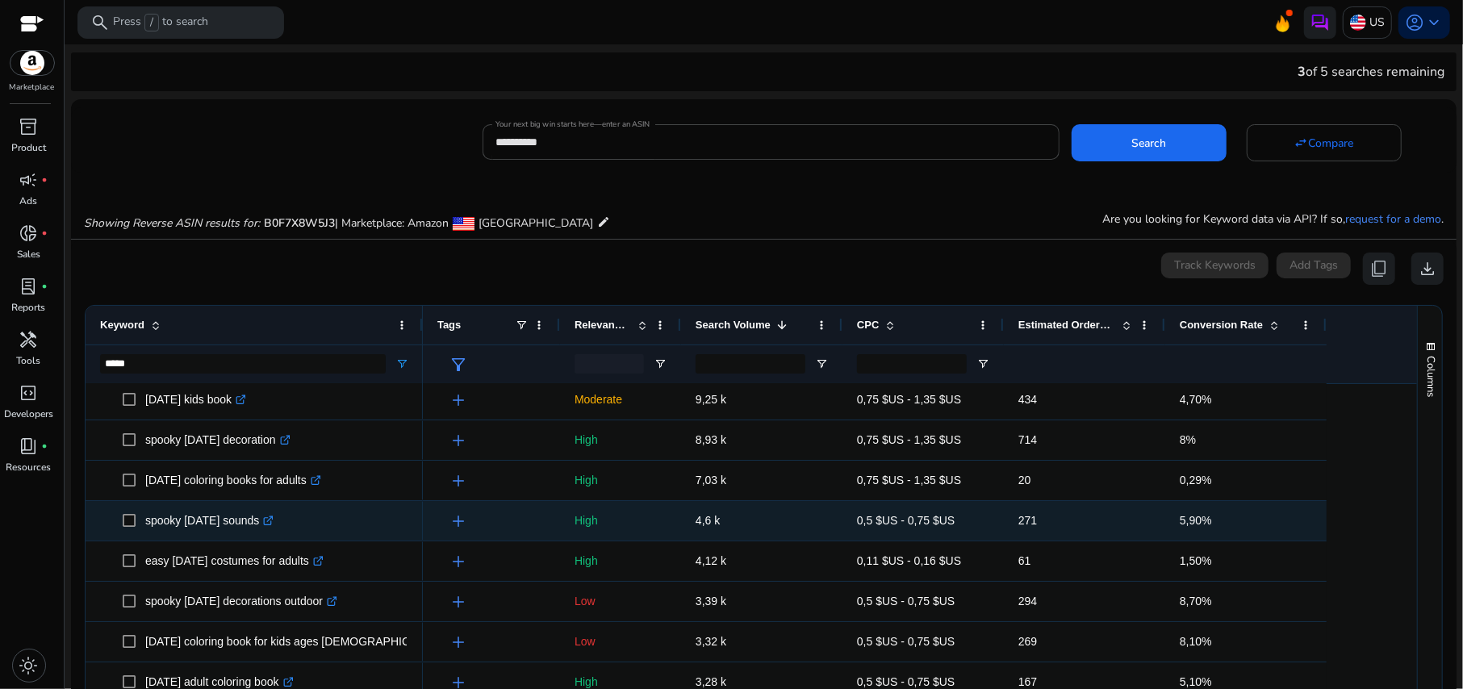
scroll to position [107, 0]
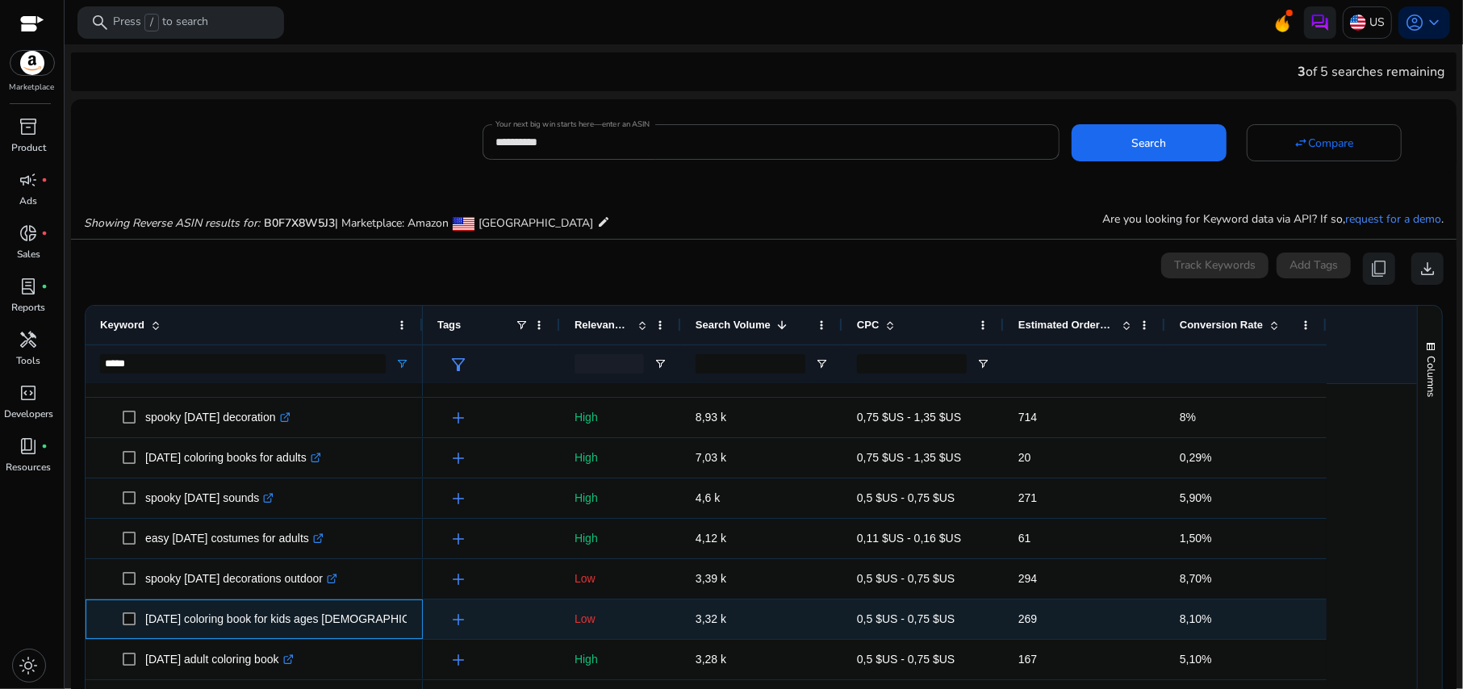
click at [253, 617] on p "halloween coloring book for kids ages 2-4 .st0{fill:#2c8af8}" at bounding box center [303, 619] width 317 height 33
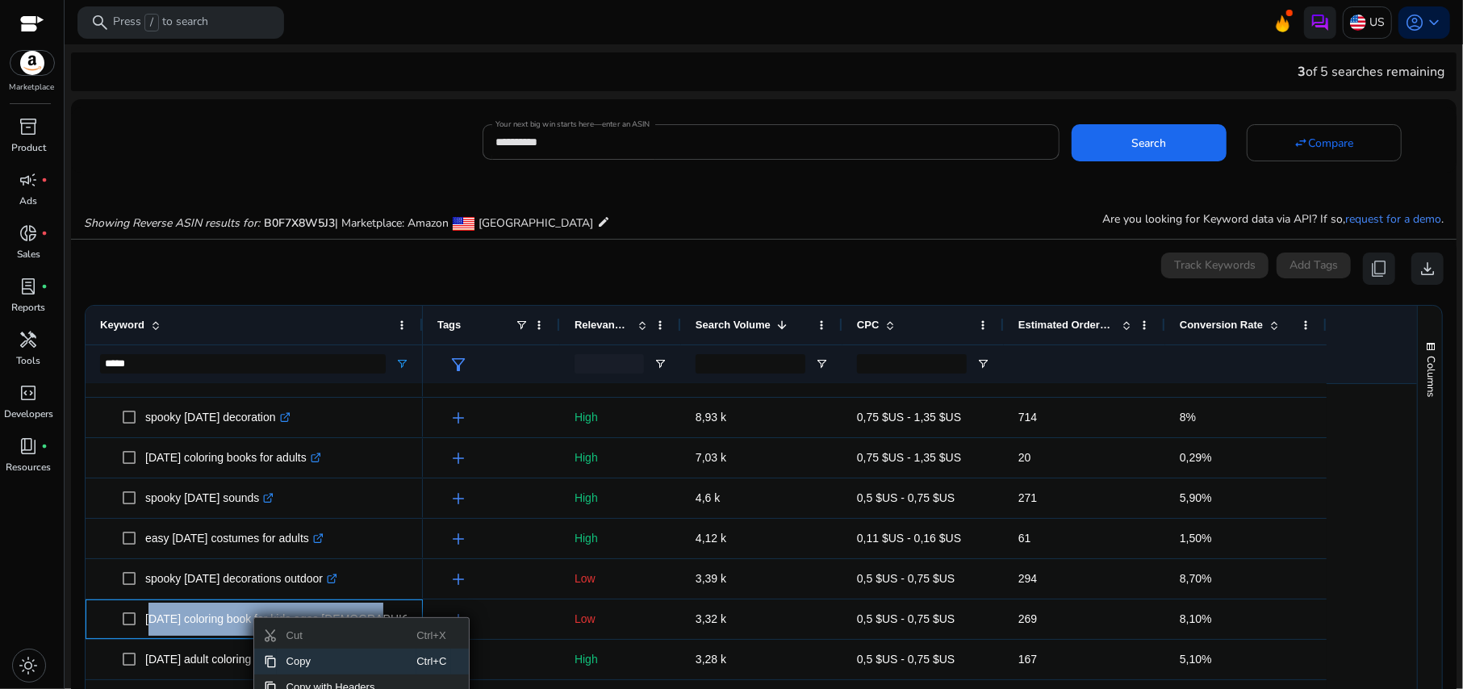
click at [295, 659] on span "Copy" at bounding box center [347, 662] width 140 height 26
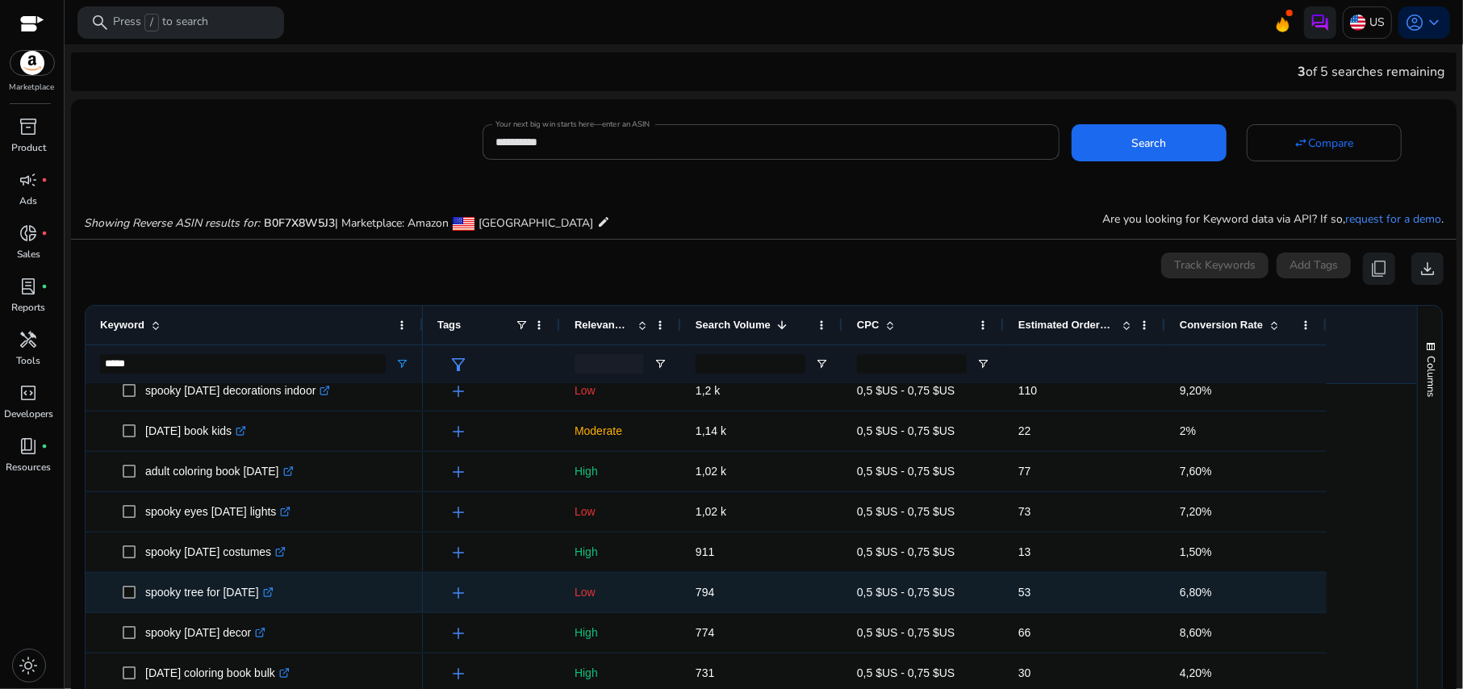
scroll to position [968, 0]
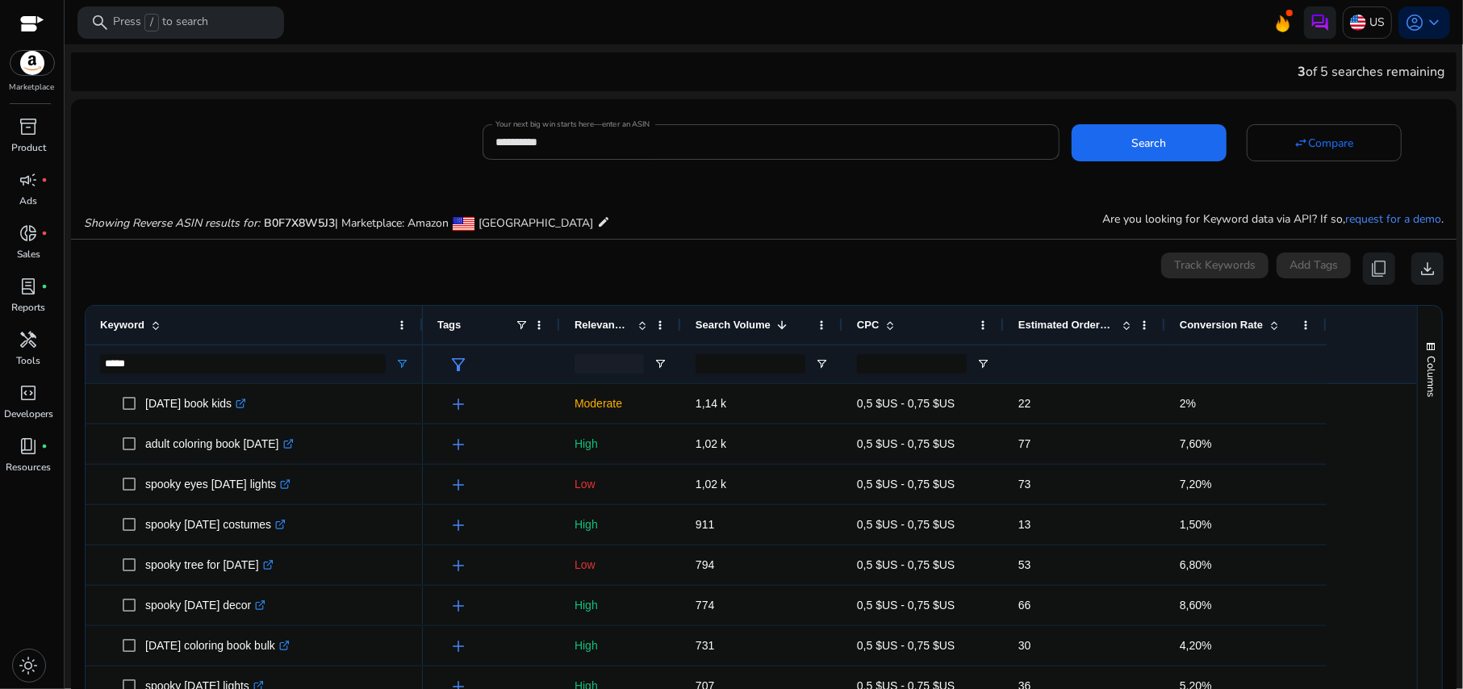
click at [591, 329] on span "Relevance Score" at bounding box center [603, 325] width 56 height 12
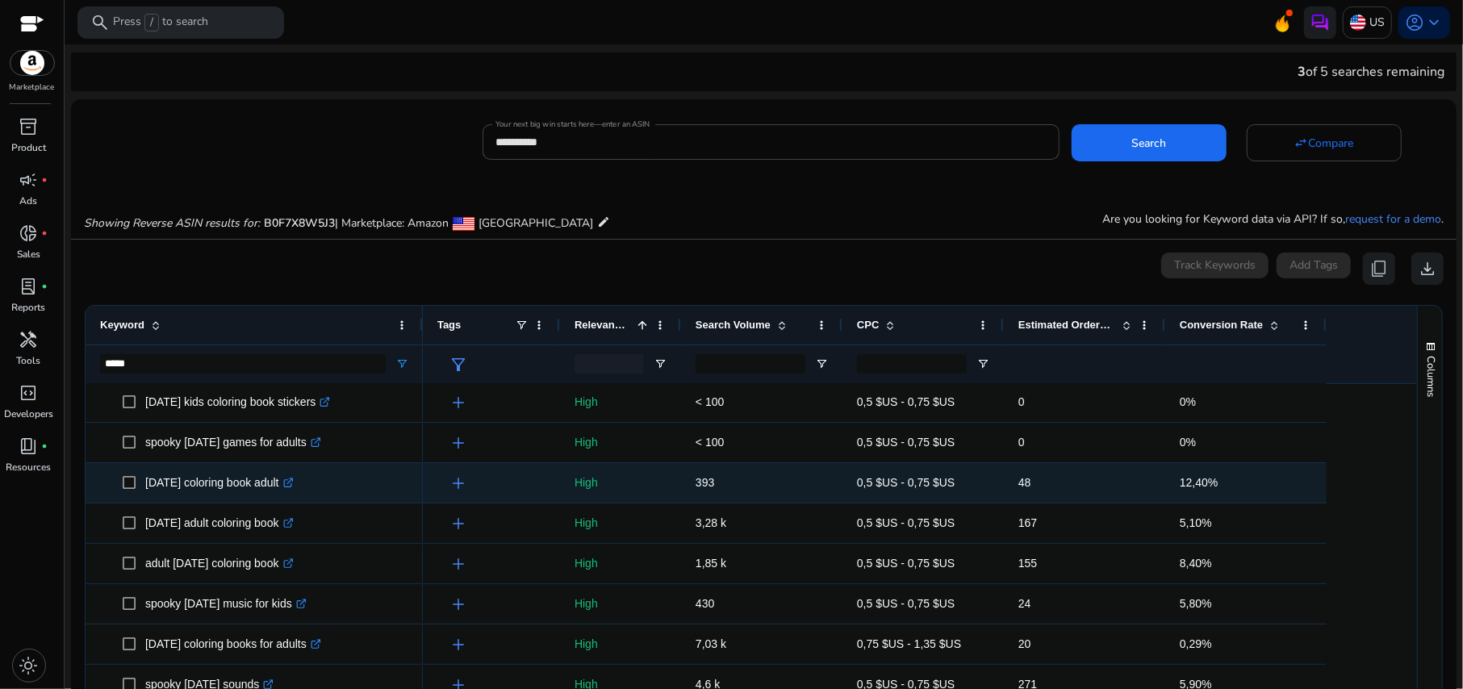
scroll to position [0, 0]
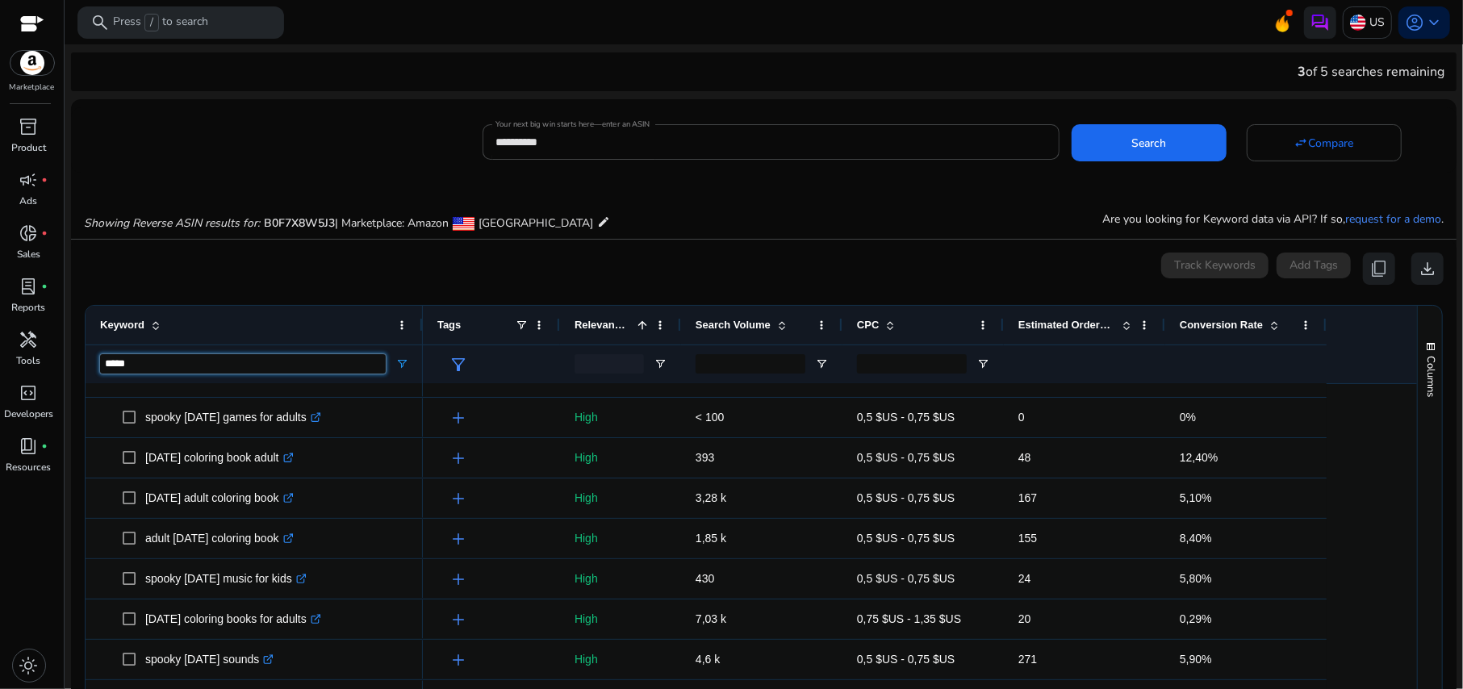
click at [218, 361] on input "*****" at bounding box center [243, 363] width 286 height 19
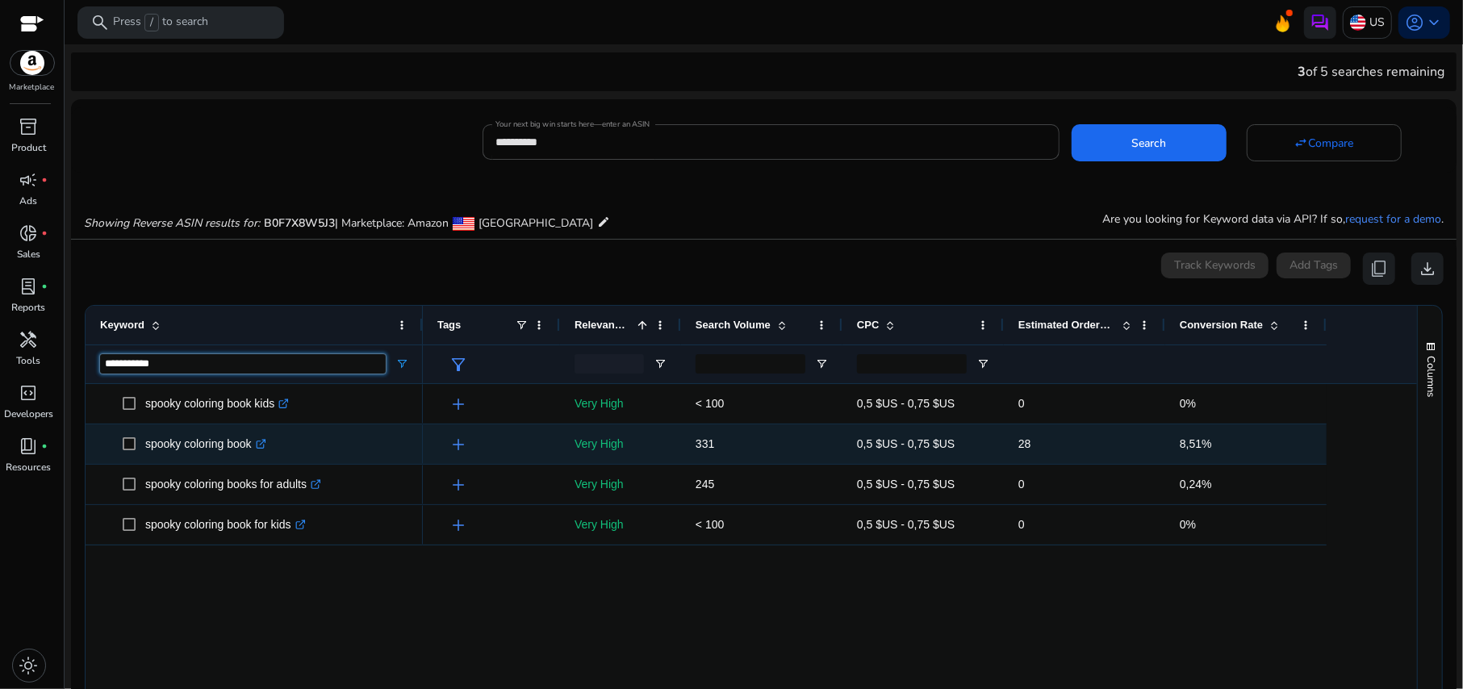
type input "**********"
click at [208, 446] on p "spooky coloring book .st0{fill:#2c8af8}" at bounding box center [205, 444] width 121 height 33
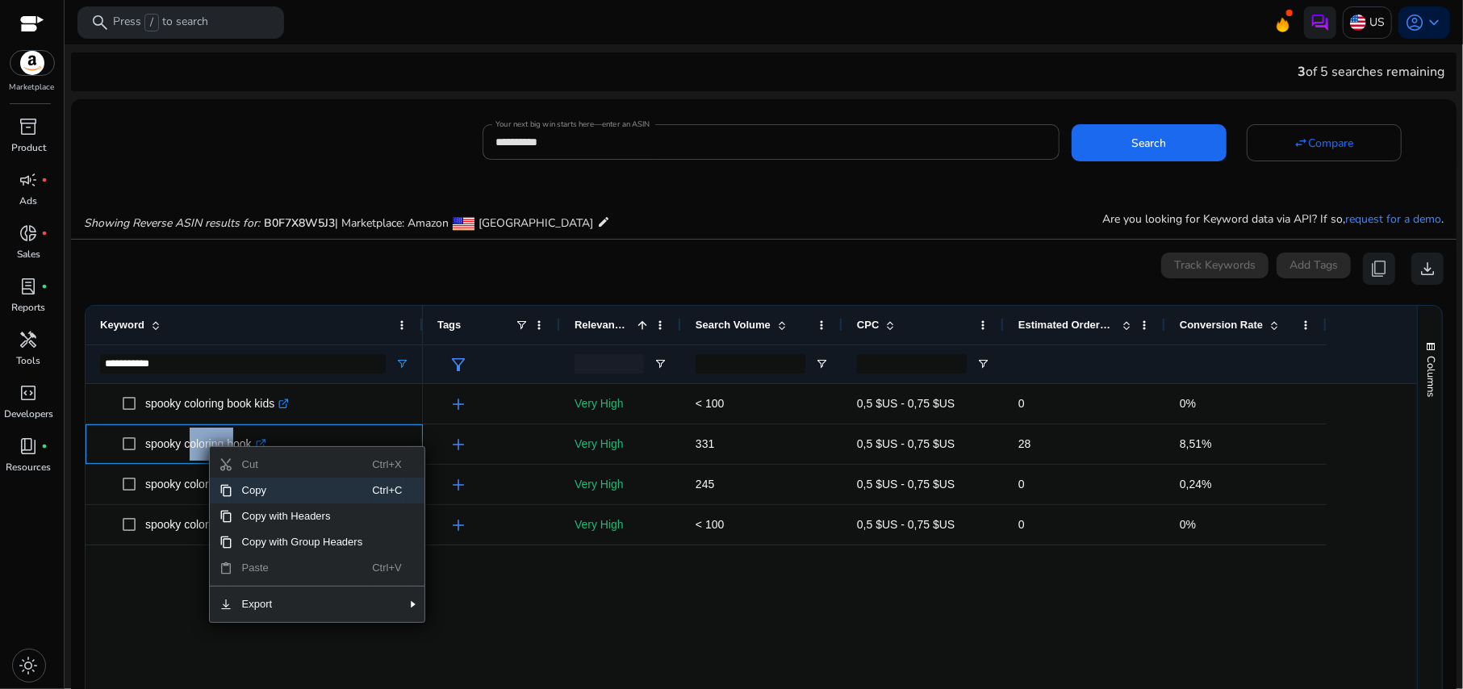
click at [281, 487] on span "Copy" at bounding box center [302, 491] width 140 height 26
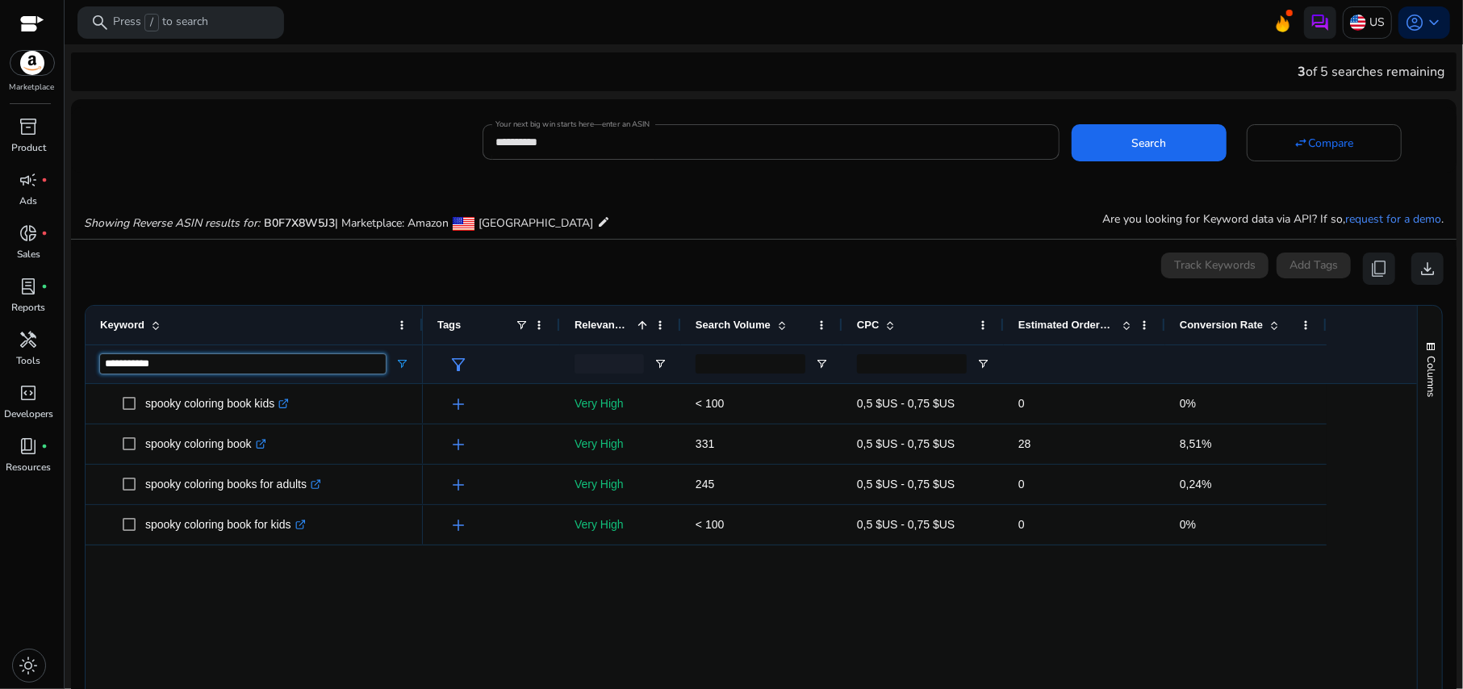
click at [373, 371] on input "**********" at bounding box center [243, 363] width 286 height 19
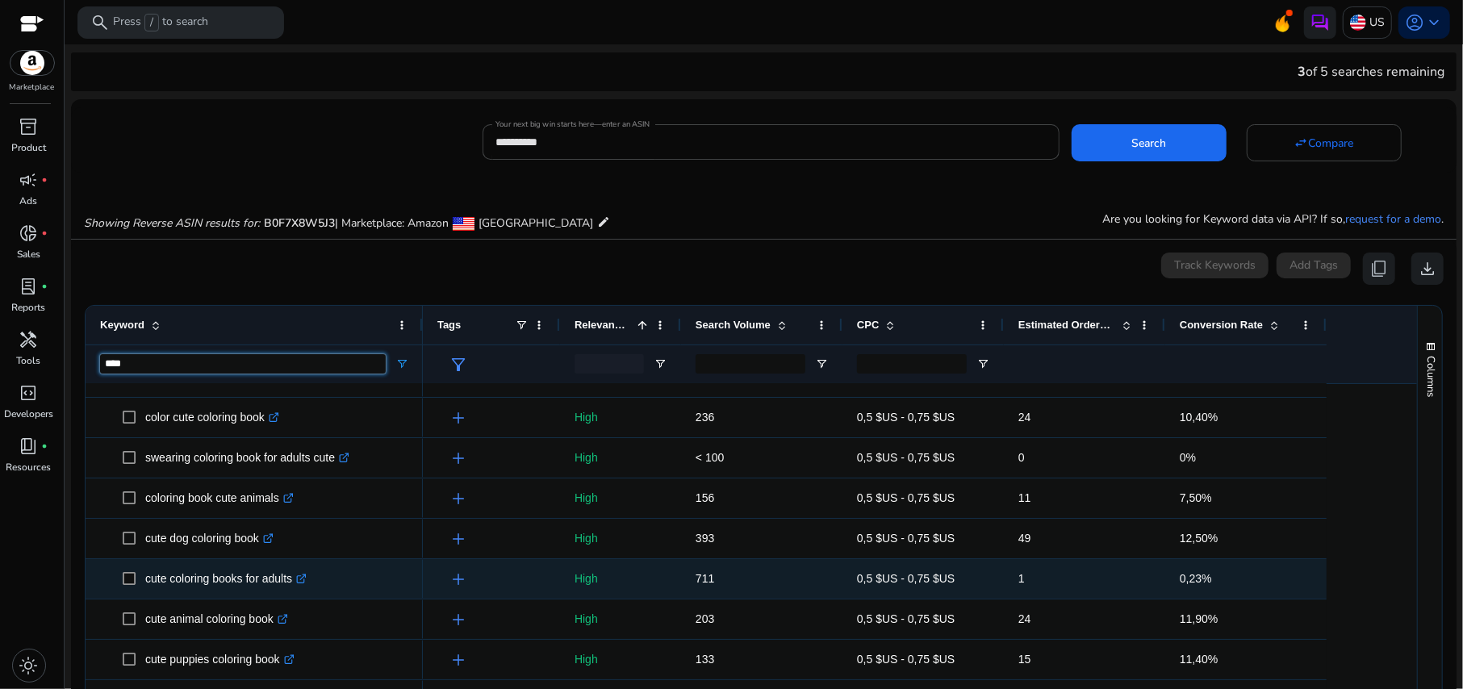
scroll to position [215, 0]
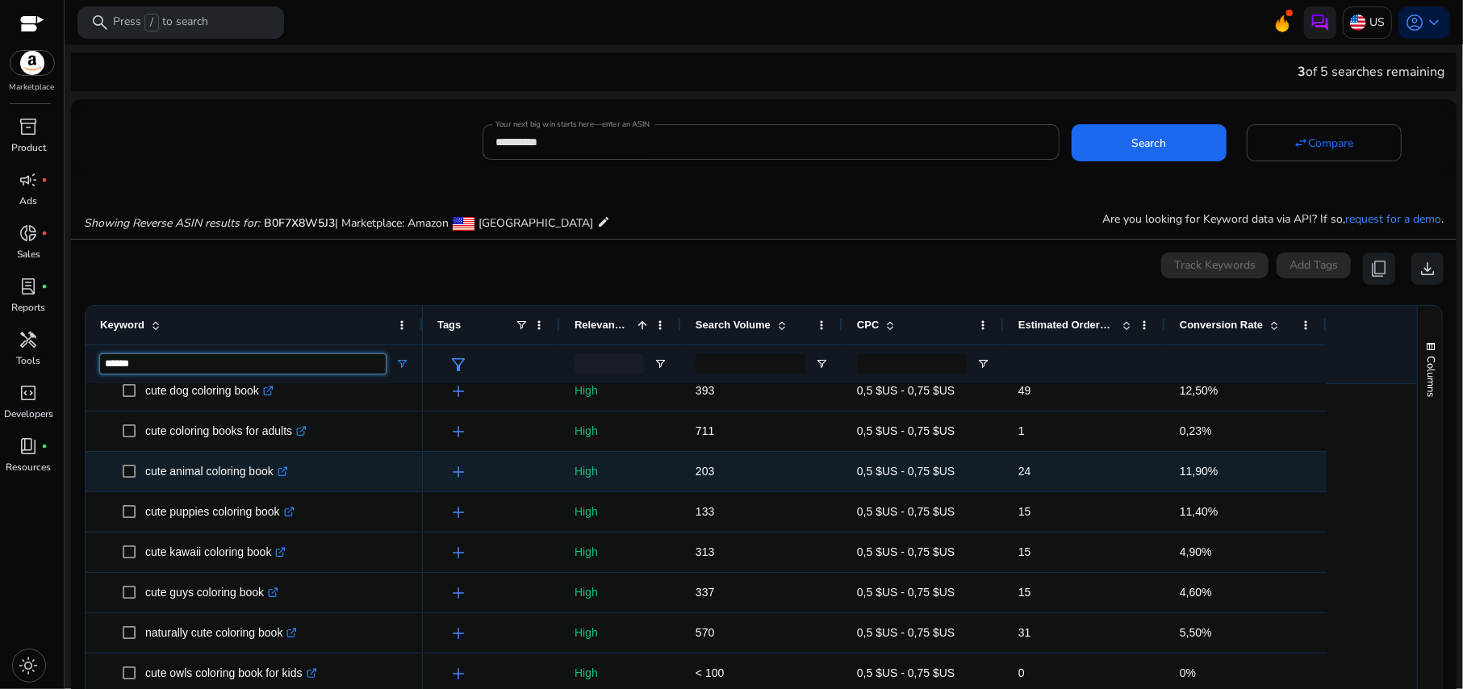
type input "*******"
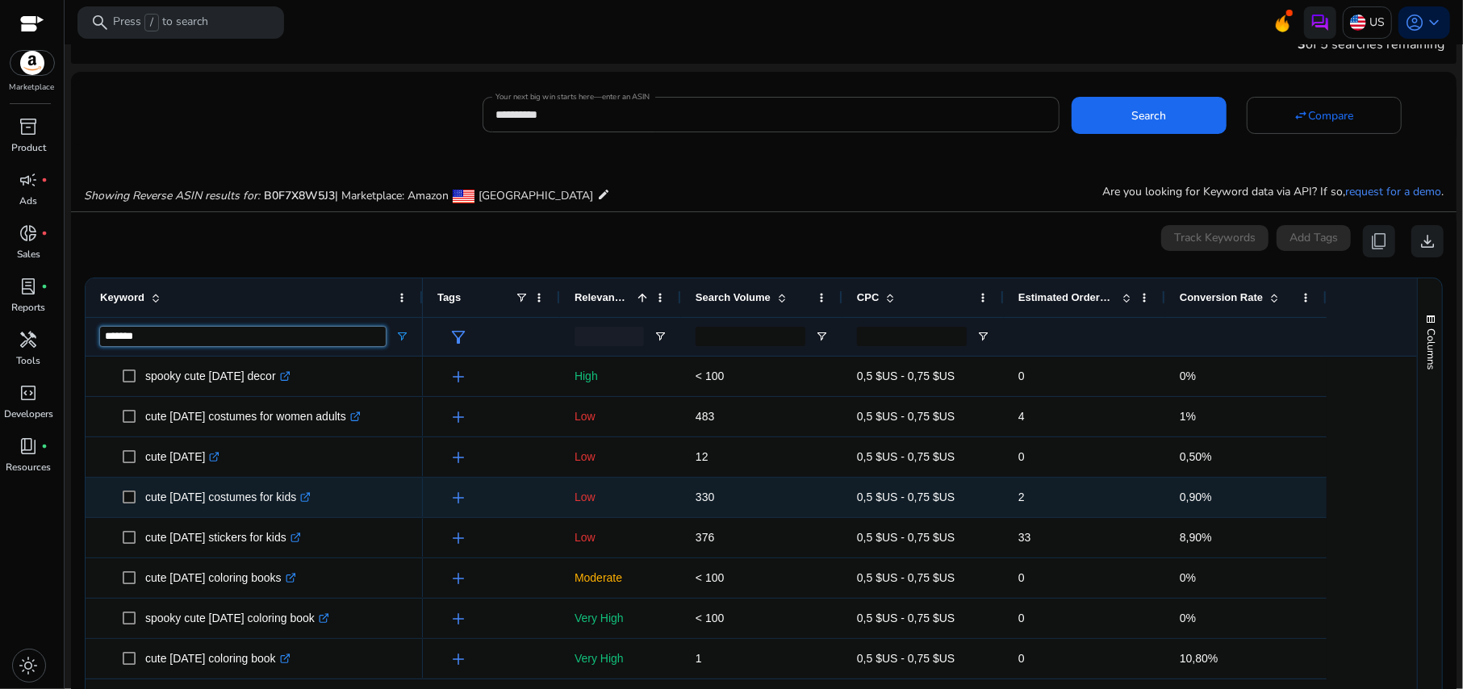
scroll to position [0, 0]
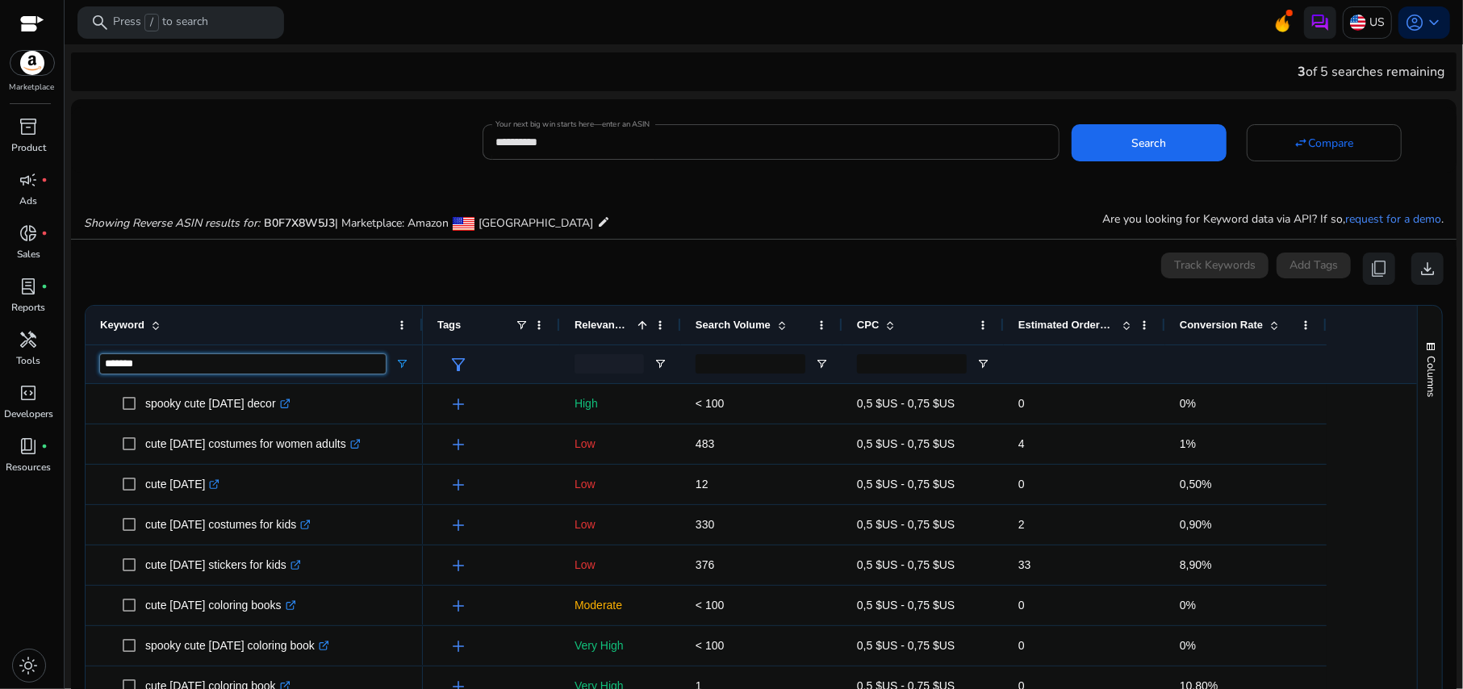
click at [365, 360] on input "*******" at bounding box center [243, 363] width 286 height 19
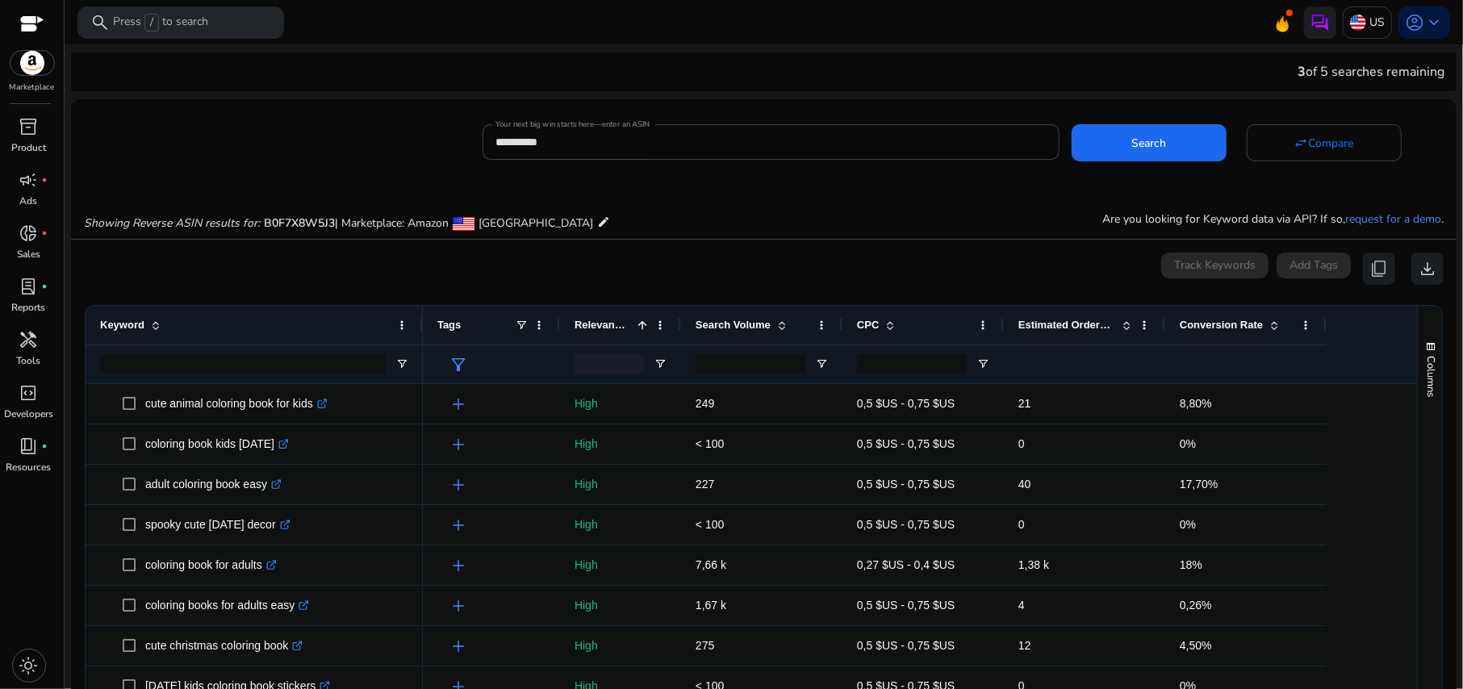
click at [888, 337] on div "CPC" at bounding box center [914, 325] width 115 height 31
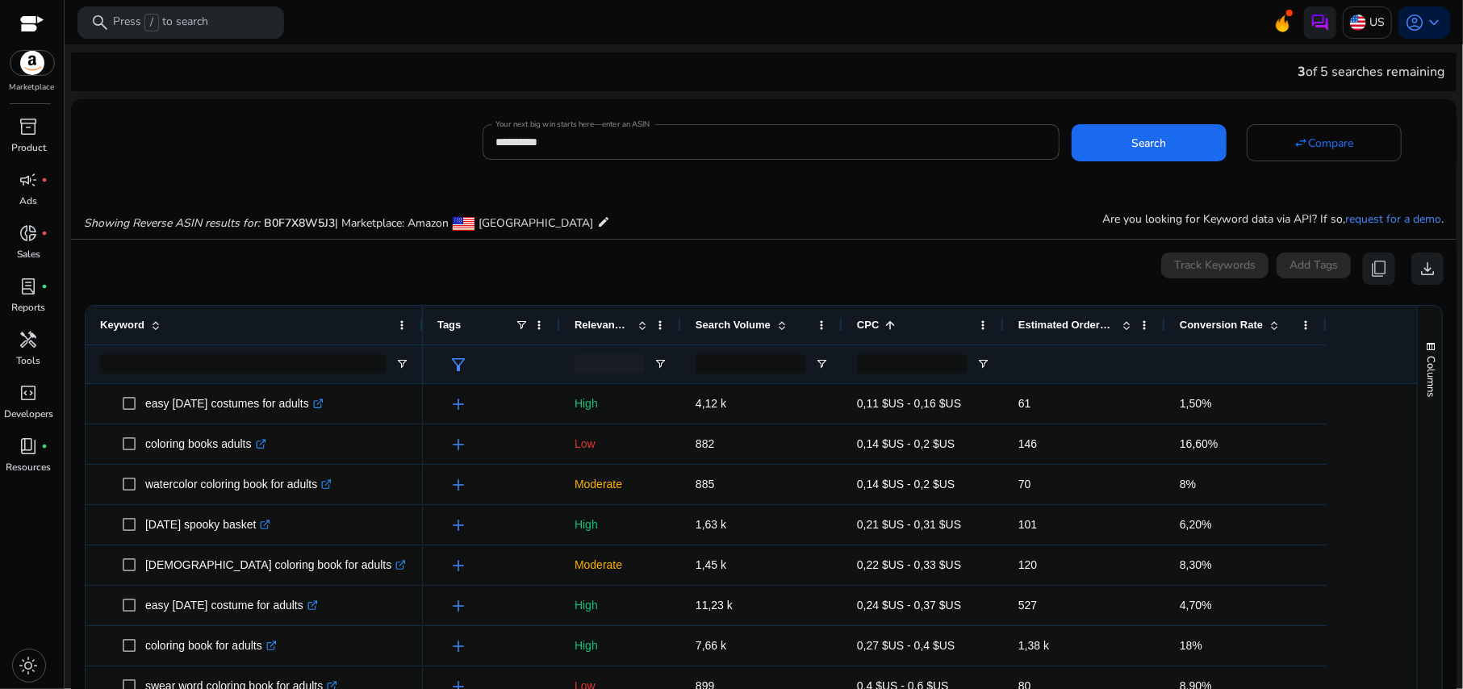
click at [888, 337] on div "CPC 1" at bounding box center [914, 325] width 115 height 31
click at [863, 319] on span "CPC" at bounding box center [868, 325] width 22 height 12
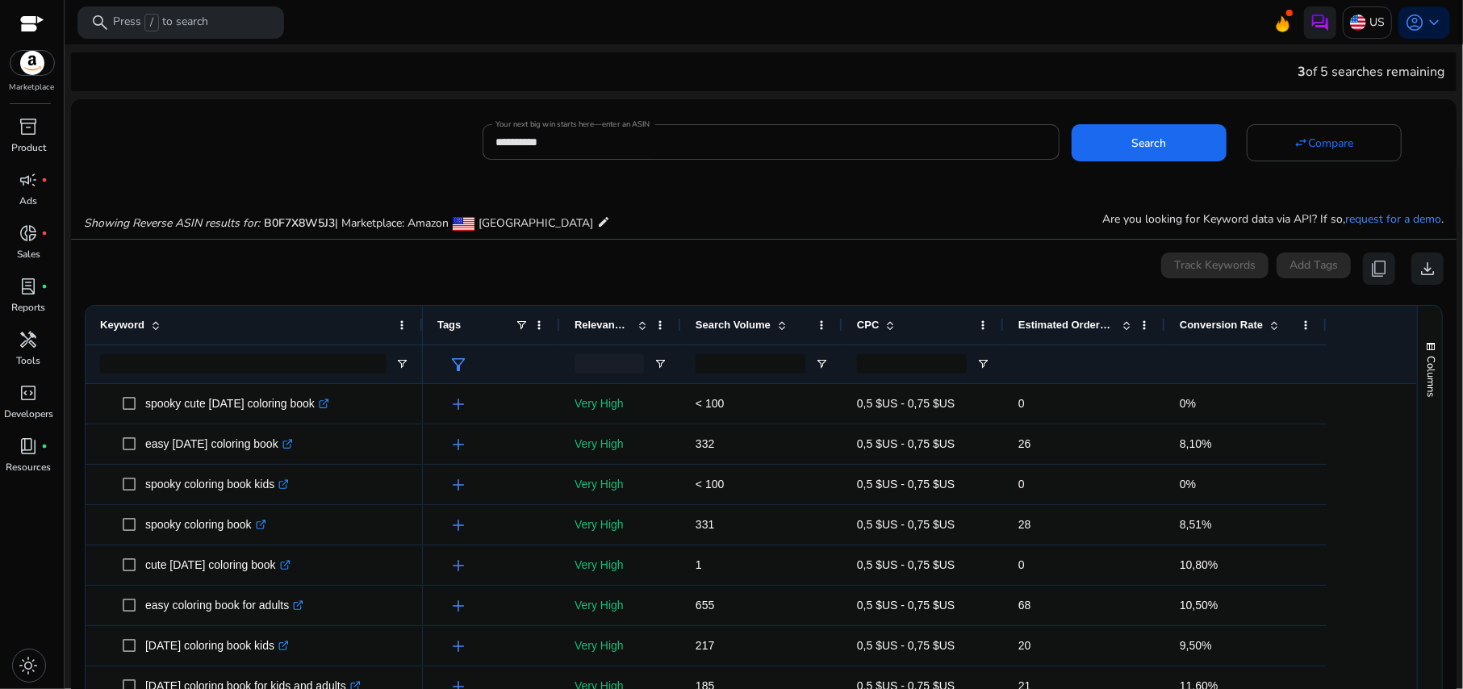
click at [863, 319] on span "CPC" at bounding box center [868, 325] width 22 height 12
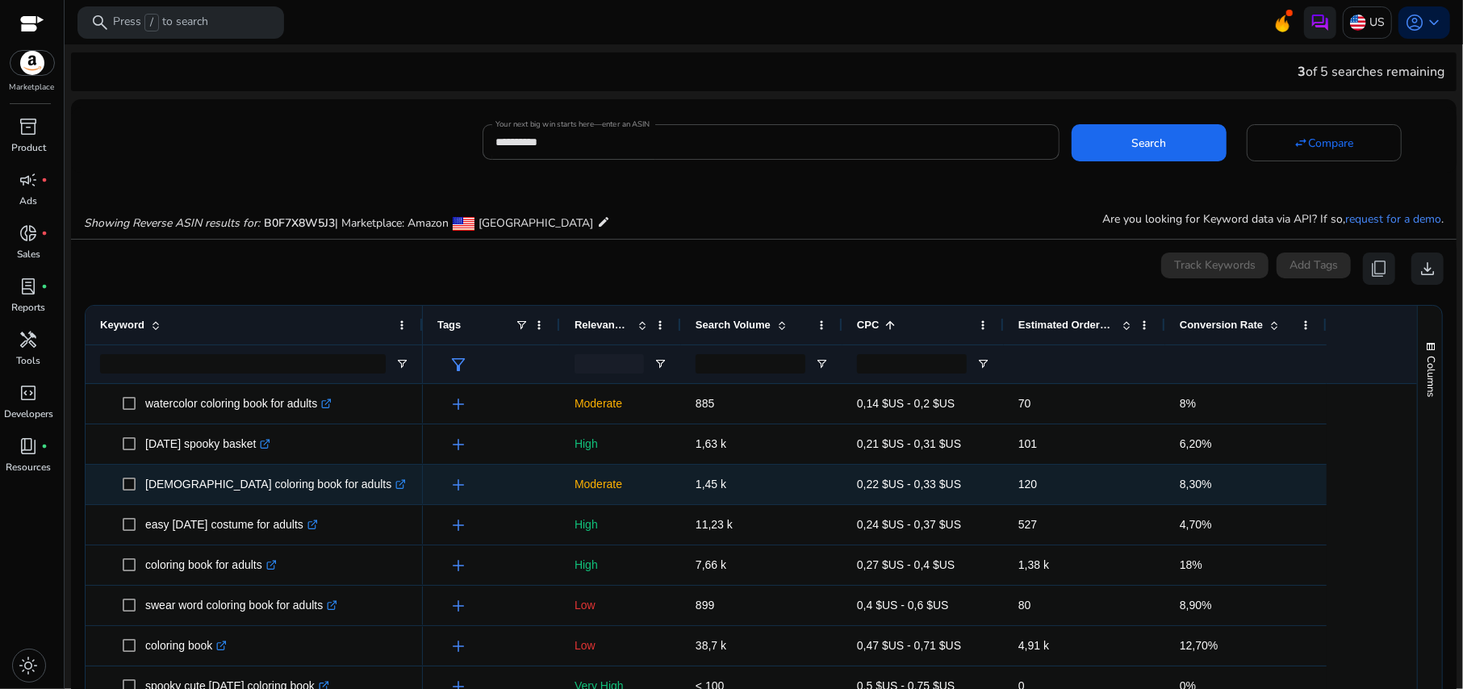
scroll to position [107, 0]
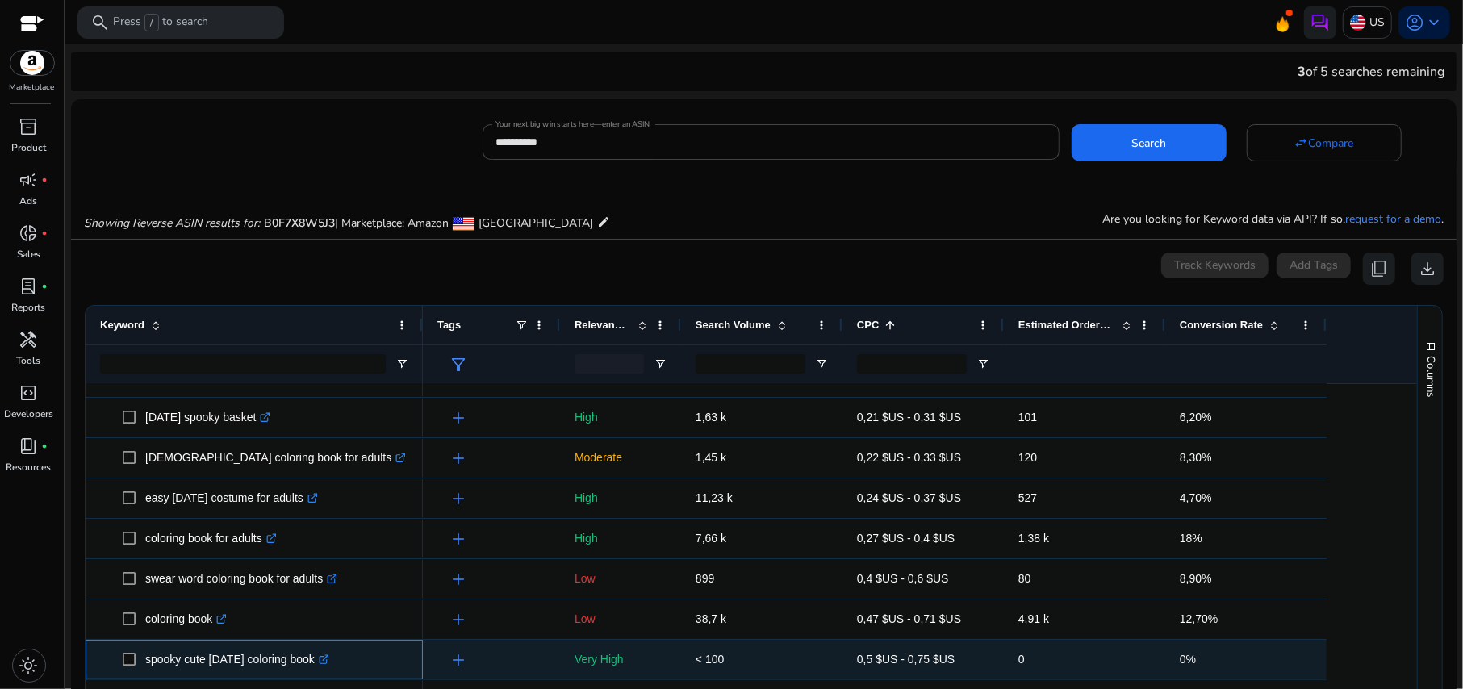
click at [281, 660] on p "spooky cute halloween coloring book .st0{fill:#2c8af8}" at bounding box center [237, 659] width 184 height 33
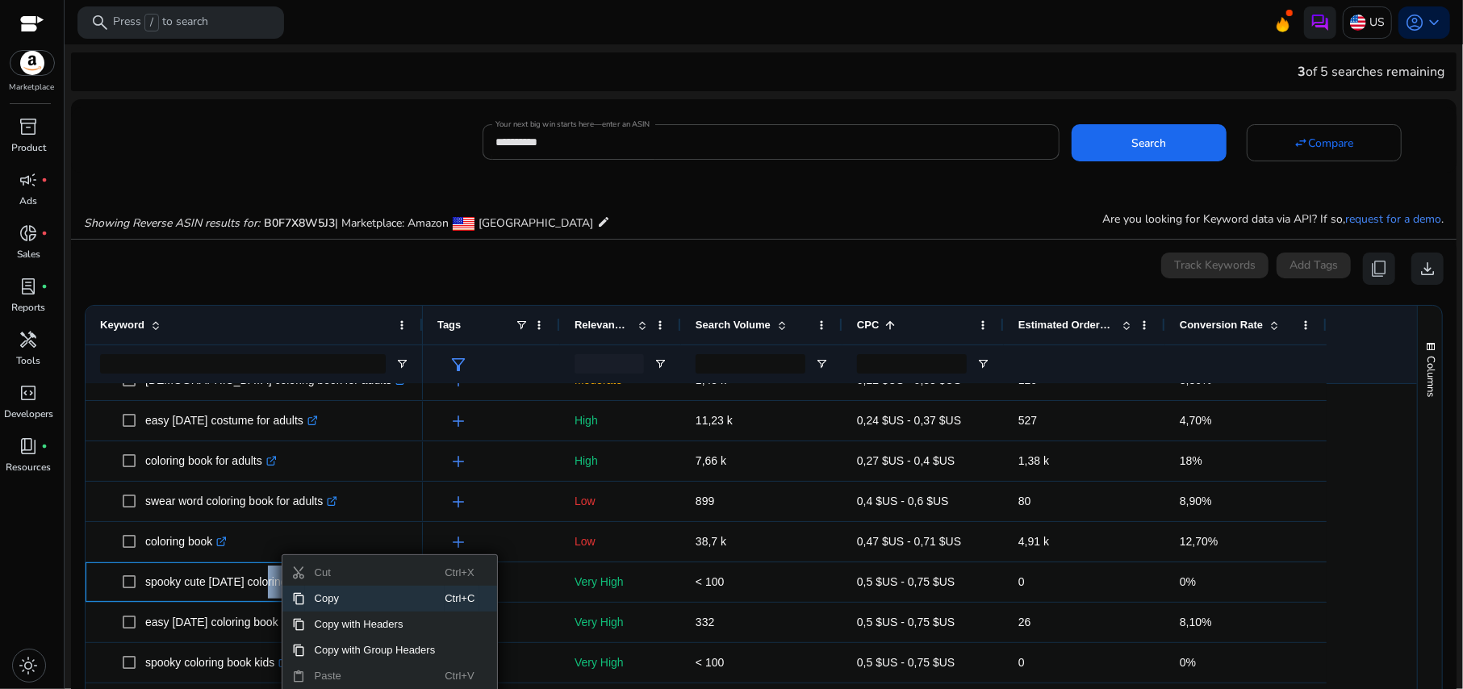
scroll to position [215, 0]
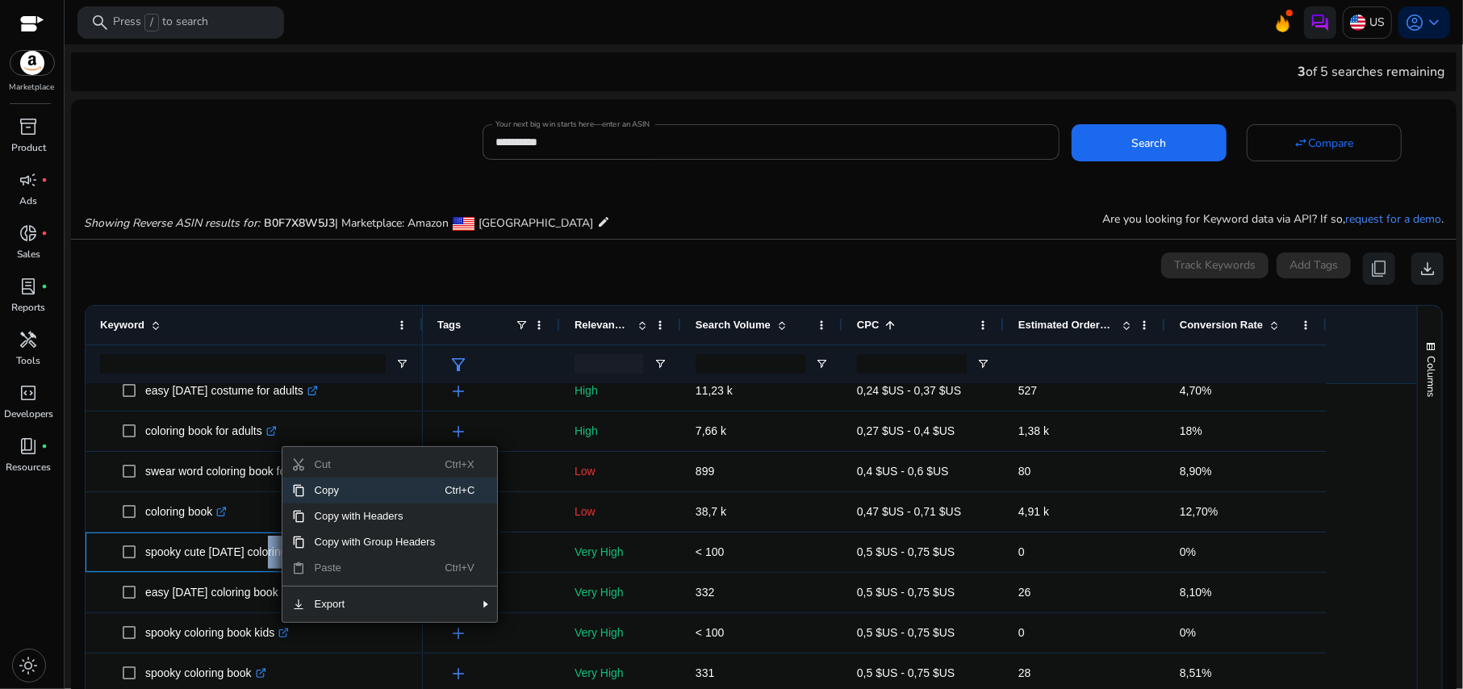
click at [342, 494] on span "Copy" at bounding box center [375, 491] width 140 height 26
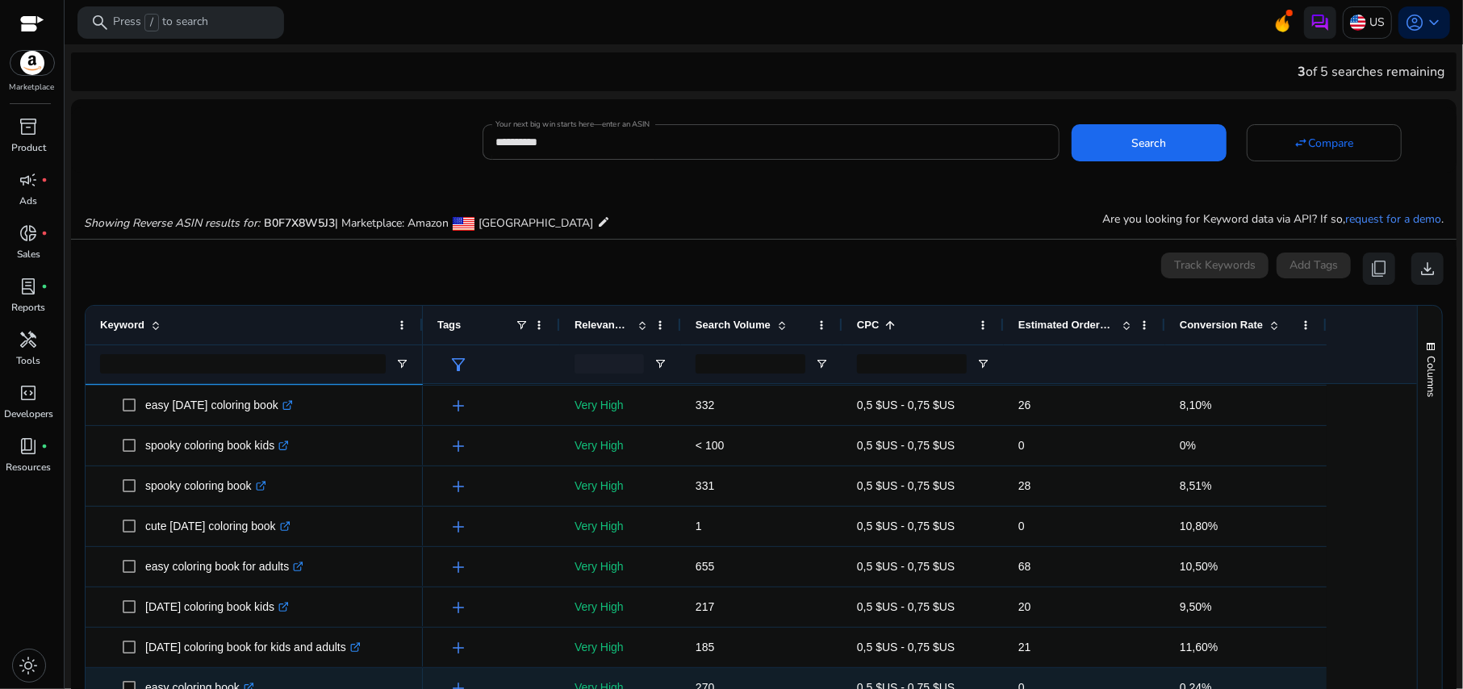
scroll to position [430, 0]
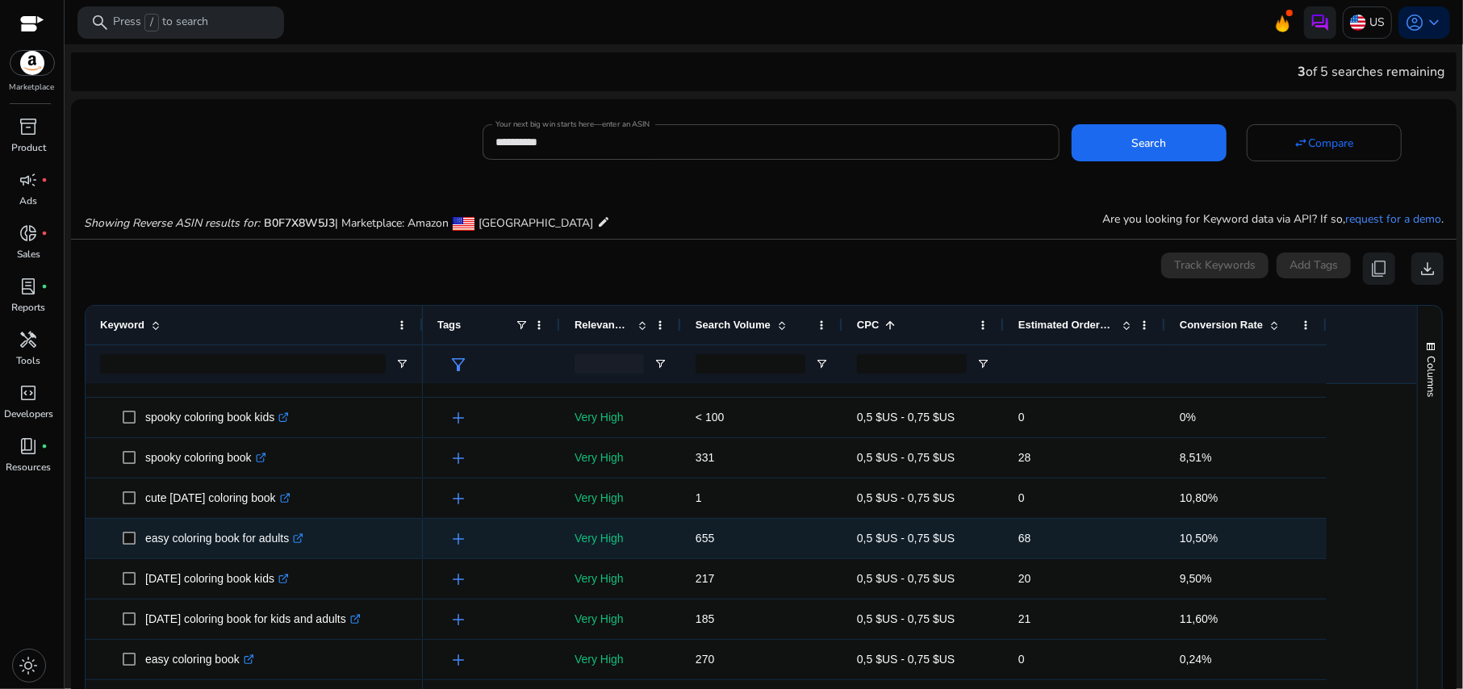
click at [194, 536] on p "easy coloring book for adults .st0{fill:#2c8af8}" at bounding box center [224, 538] width 158 height 33
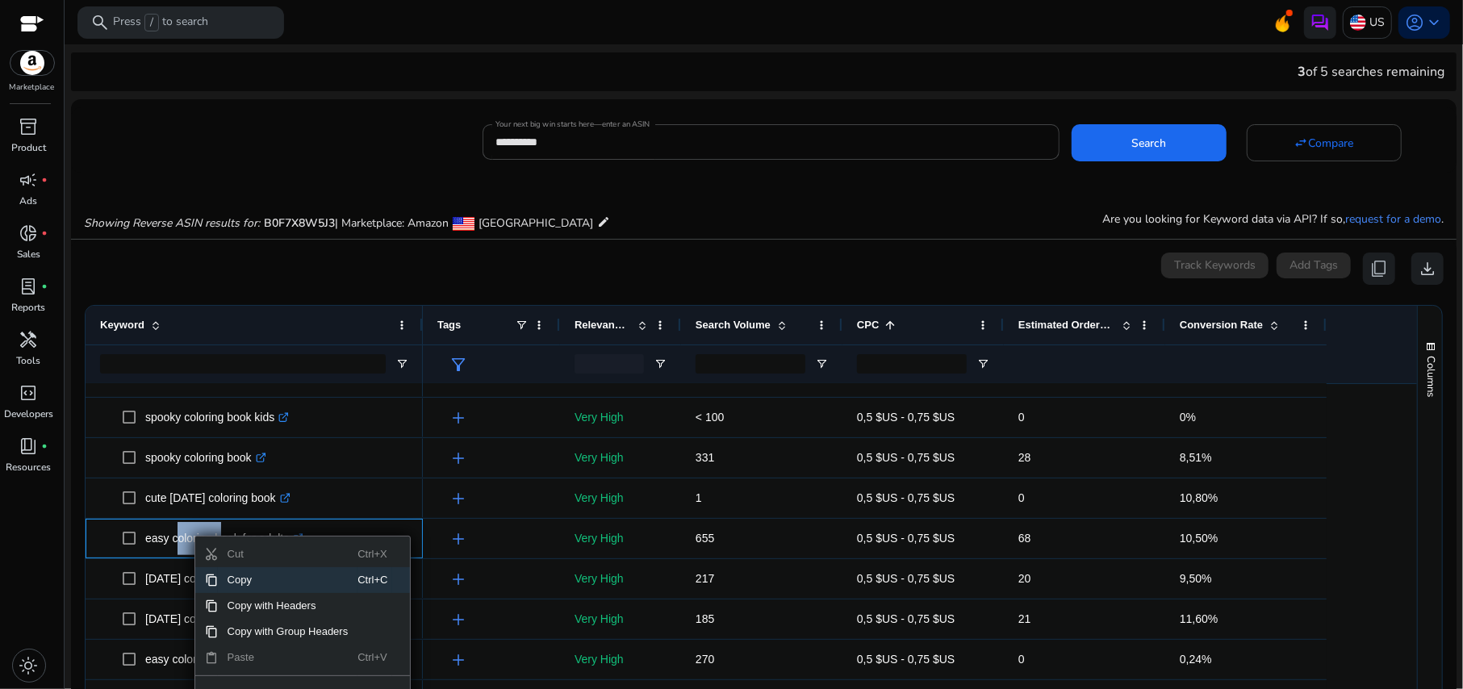
click at [244, 579] on span "Copy" at bounding box center [288, 580] width 140 height 26
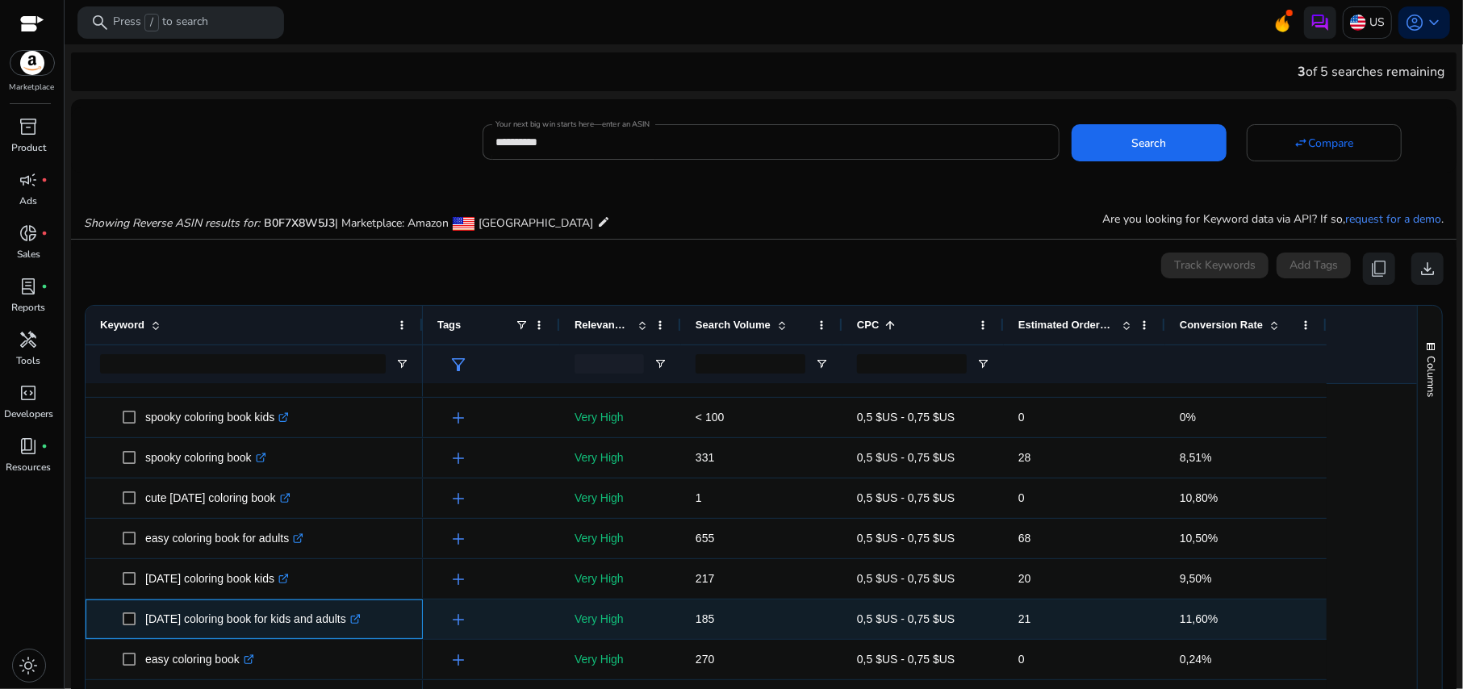
click at [260, 608] on p "halloween coloring book for kids and adults .st0{fill:#2c8af8}" at bounding box center [252, 619] width 215 height 33
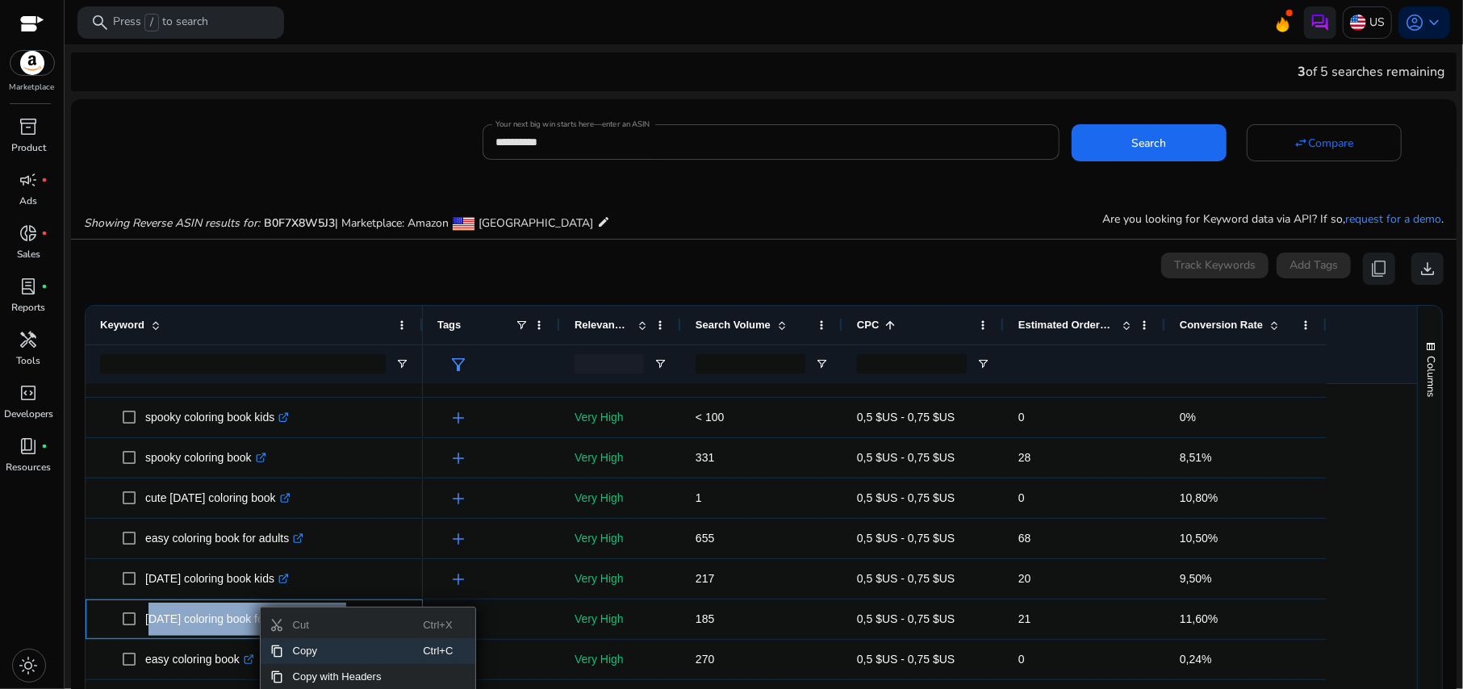
click at [303, 647] on span "Copy" at bounding box center [353, 651] width 140 height 26
